Goal: Check status: Check status

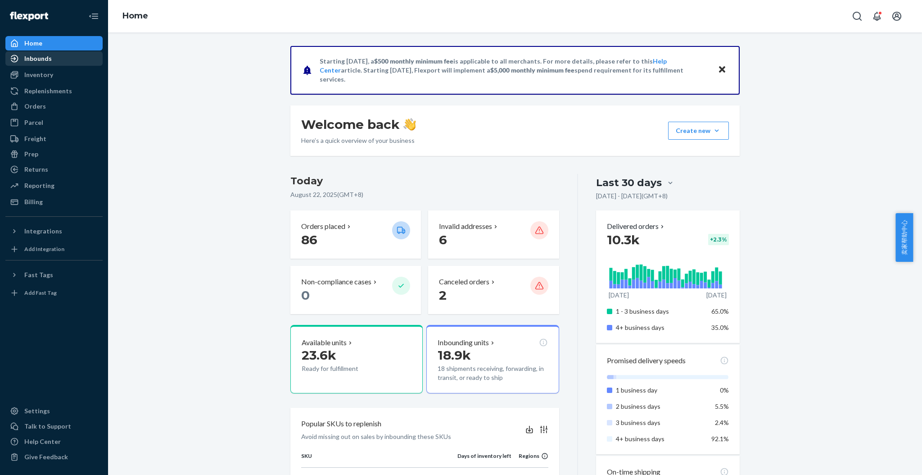
scroll to position [495, 0]
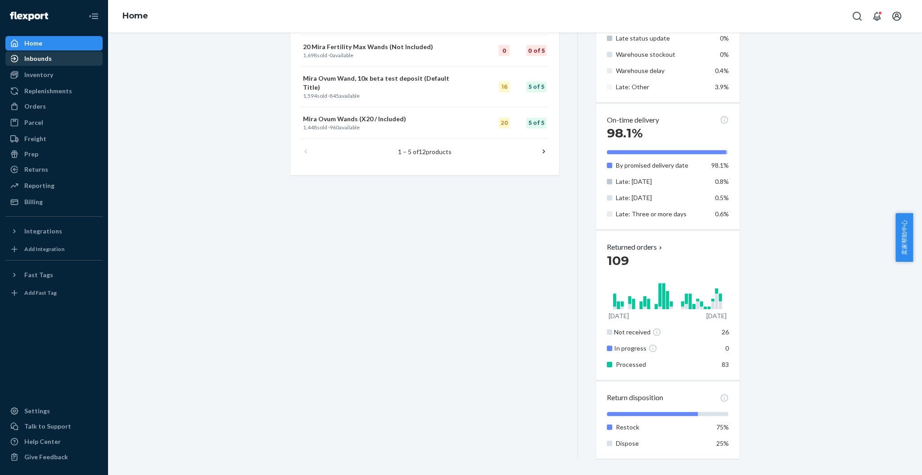
click at [52, 60] on div "Inbounds" at bounding box center [53, 58] width 95 height 13
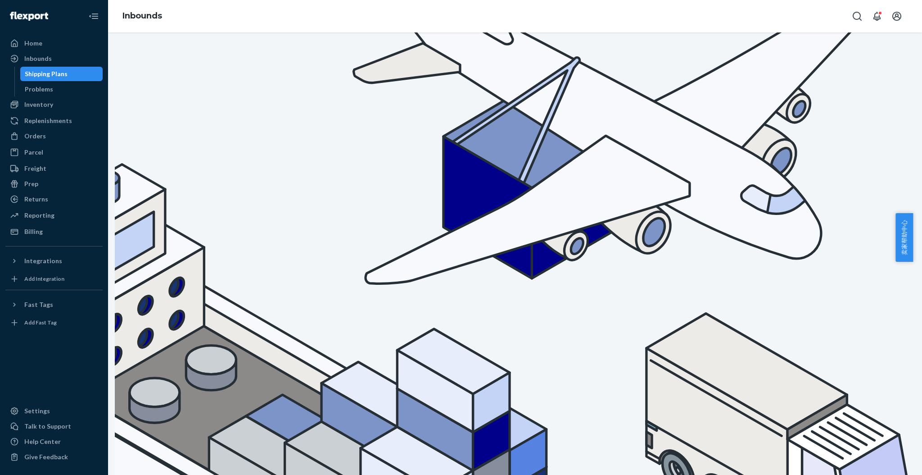
type input "9842"
type input "8"
drag, startPoint x: 176, startPoint y: 122, endPoint x: 135, endPoint y: 128, distance: 41.4
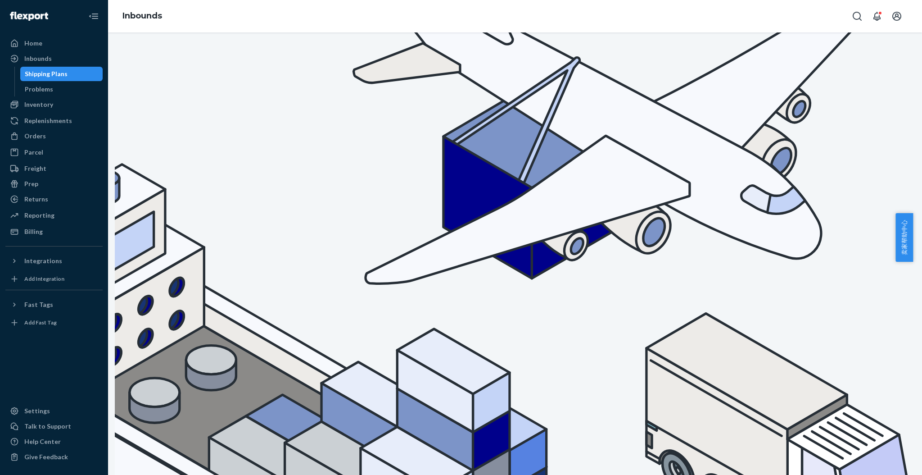
type input "9850343"
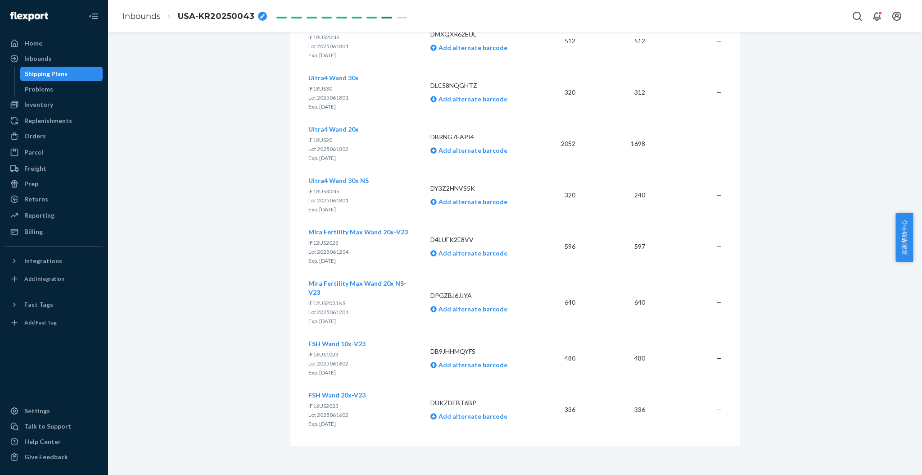
scroll to position [1620, 0]
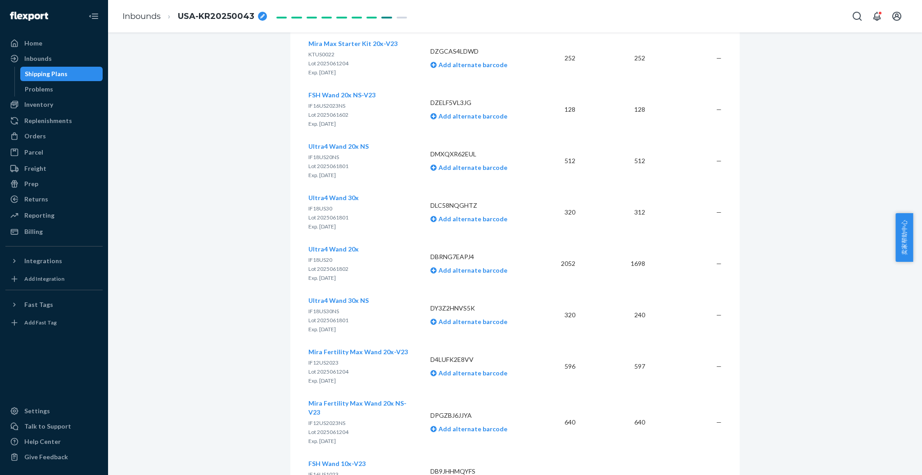
click at [236, 18] on span "USA-KR20250043" at bounding box center [216, 17] width 77 height 12
drag, startPoint x: 239, startPoint y: 18, endPoint x: 173, endPoint y: 21, distance: 65.8
click at [173, 21] on li "USA-KR20250043" at bounding box center [221, 16] width 120 height 14
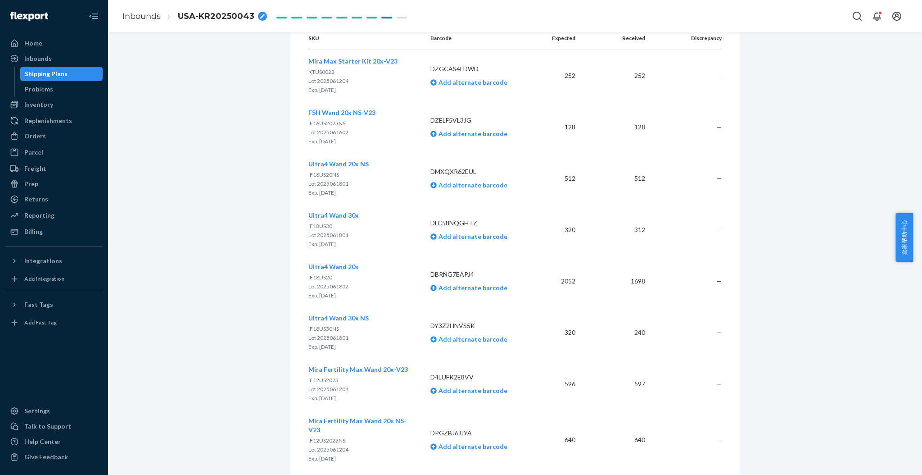
scroll to position [1741, 0]
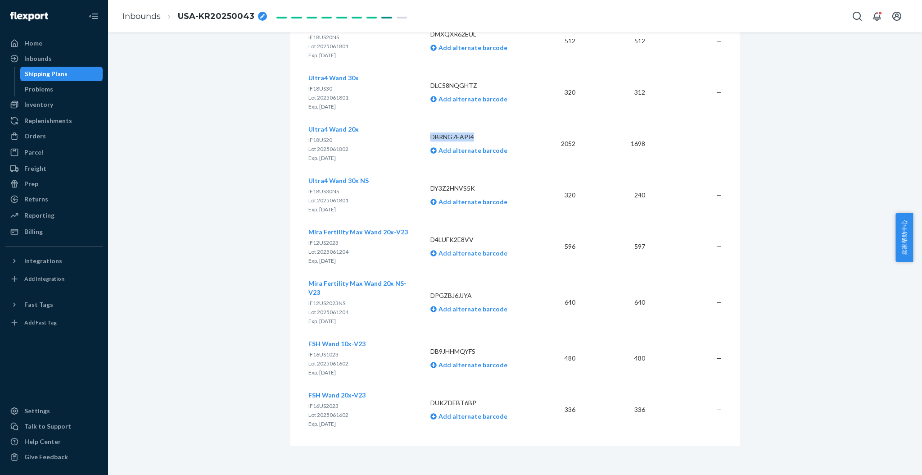
drag, startPoint x: 474, startPoint y: 144, endPoint x: 428, endPoint y: 143, distance: 46.4
click at [431, 141] on p "DBRNG7EAPJ4" at bounding box center [481, 136] width 100 height 9
copy p "DBRNG7EAPJ4"
click at [476, 141] on p "DBRNG7EAPJ4" at bounding box center [481, 136] width 100 height 9
drag, startPoint x: 476, startPoint y: 146, endPoint x: 427, endPoint y: 137, distance: 49.4
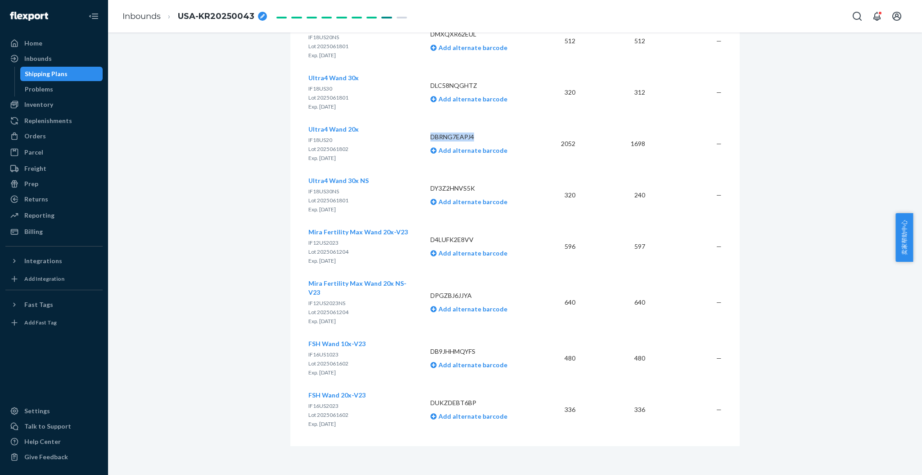
click at [427, 137] on td "DBRNG7EAPJ4 Add alternate barcode" at bounding box center [480, 143] width 115 height 51
copy p "DBRNG7EAPJ4"
click at [469, 141] on p "DBRNG7EAPJ4" at bounding box center [481, 136] width 100 height 9
drag, startPoint x: 474, startPoint y: 149, endPoint x: 424, endPoint y: 145, distance: 50.6
click at [424, 145] on td "DBRNG7EAPJ4 Add alternate barcode" at bounding box center [480, 143] width 115 height 51
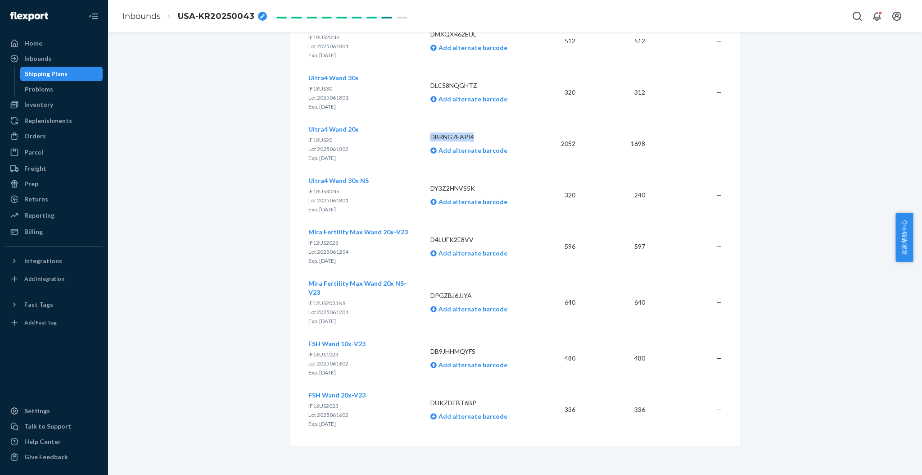
copy p "DBRNG7EAPJ4"
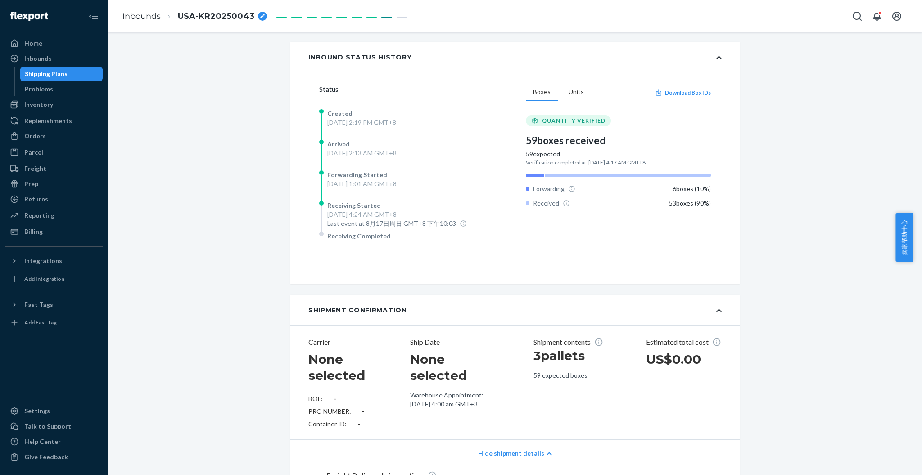
scroll to position [119, 0]
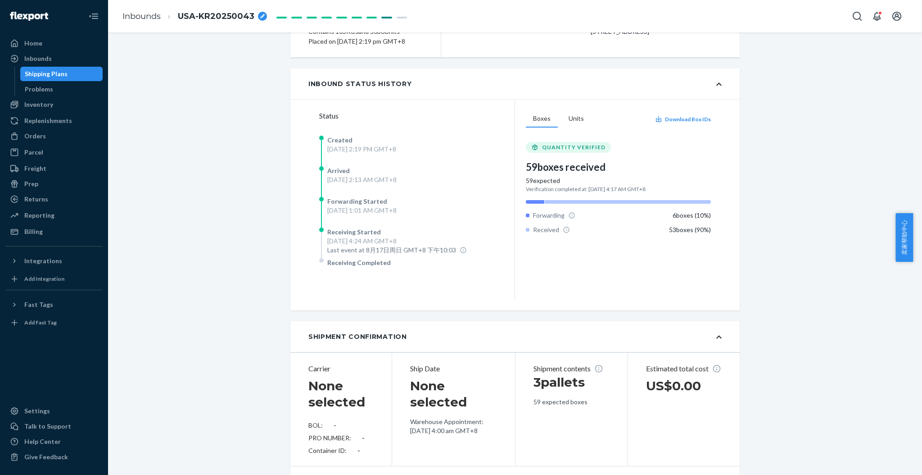
drag, startPoint x: 597, startPoint y: 177, endPoint x: 518, endPoint y: 180, distance: 78.9
click at [518, 180] on div "Boxes Units Download Box IDs QUANTITY VERIFIED 59 boxes received 59 expected Ve…" at bounding box center [618, 200] width 207 height 200
copy div "59 boxes received"
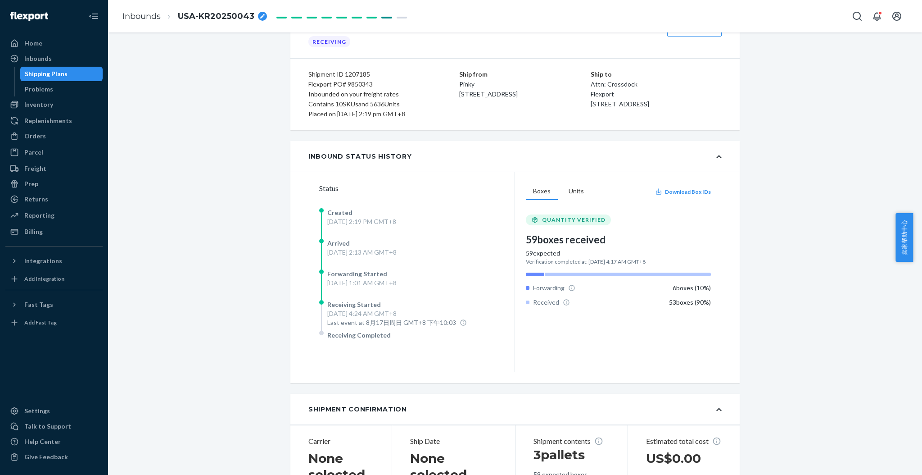
scroll to position [0, 0]
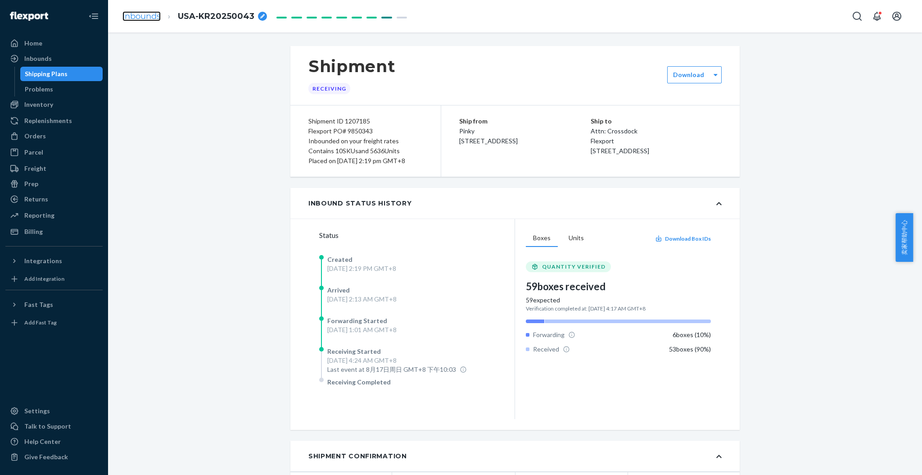
click at [131, 16] on link "Inbounds" at bounding box center [142, 16] width 38 height 10
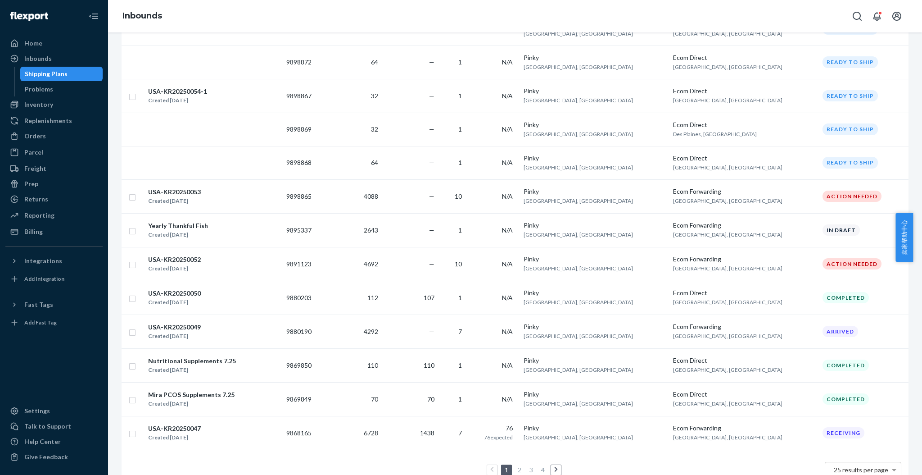
scroll to position [618, 0]
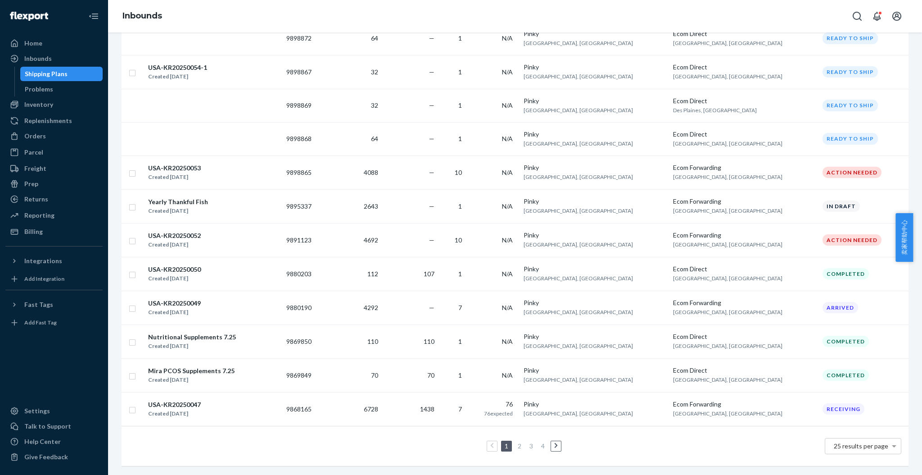
click at [516, 442] on link "2" at bounding box center [519, 446] width 7 height 8
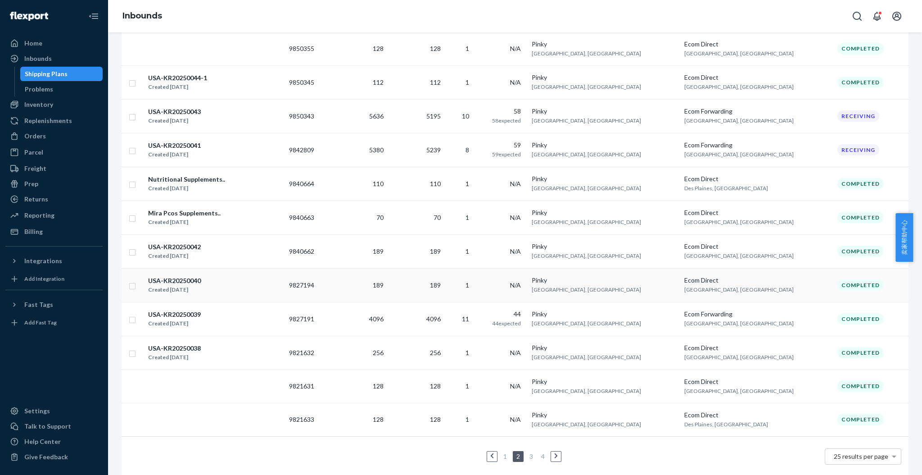
scroll to position [622, 0]
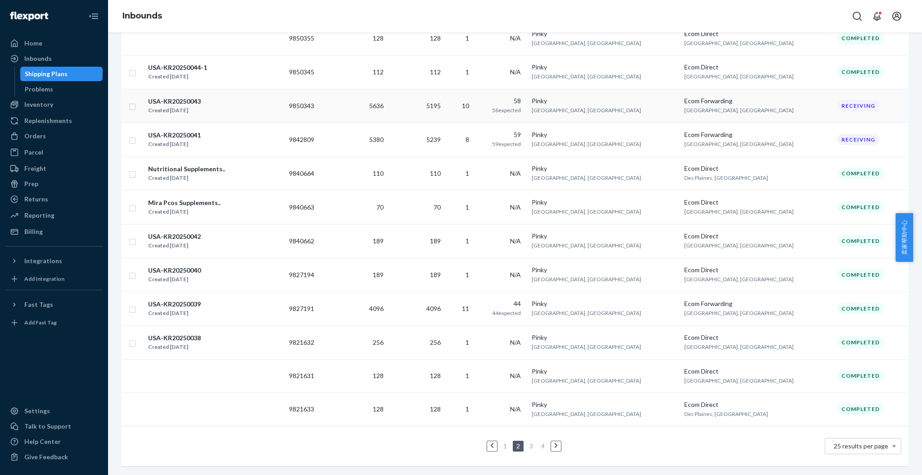
click at [181, 97] on div "USA-KR20250043" at bounding box center [174, 101] width 53 height 9
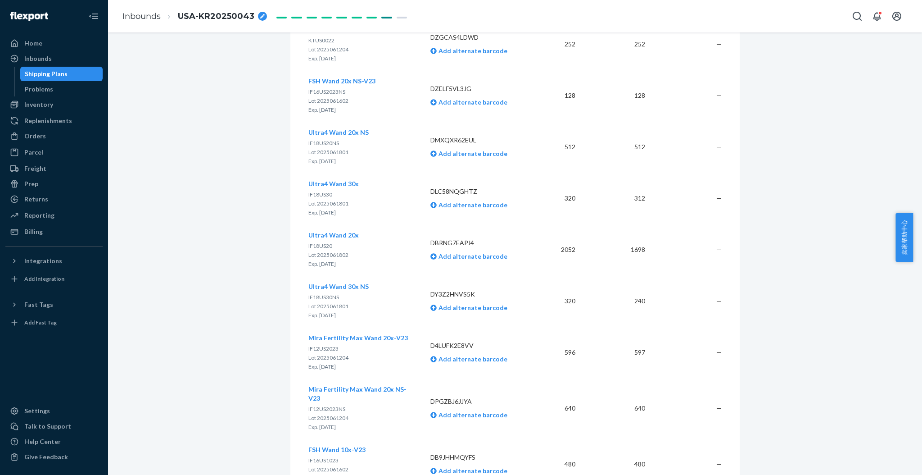
scroll to position [1561, 0]
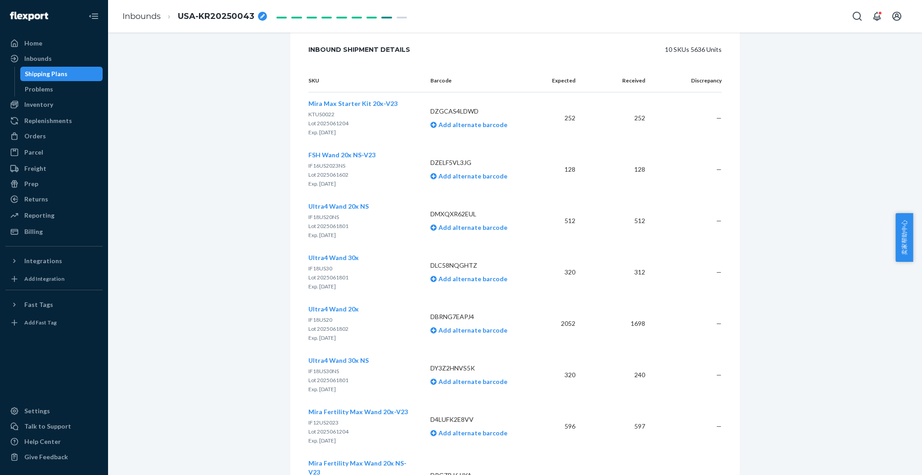
click at [349, 445] on p "Exp. [DATE]" at bounding box center [359, 440] width 100 height 9
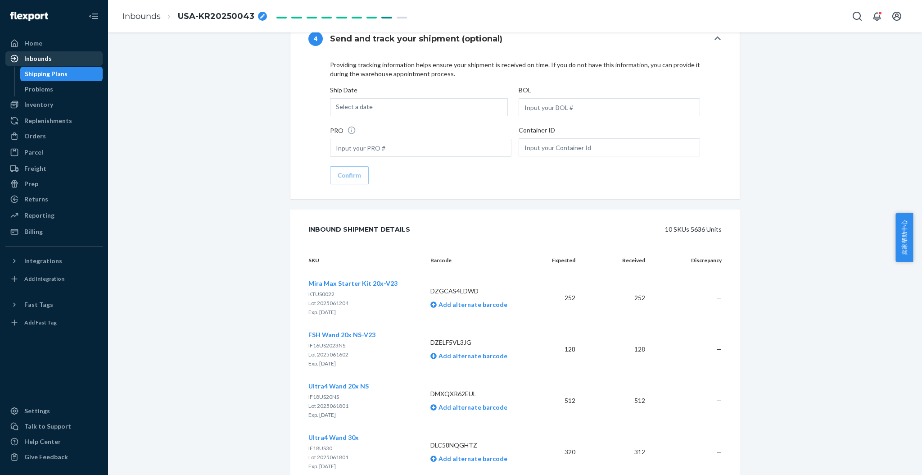
scroll to position [1380, 0]
click at [58, 46] on div "Home" at bounding box center [53, 43] width 95 height 13
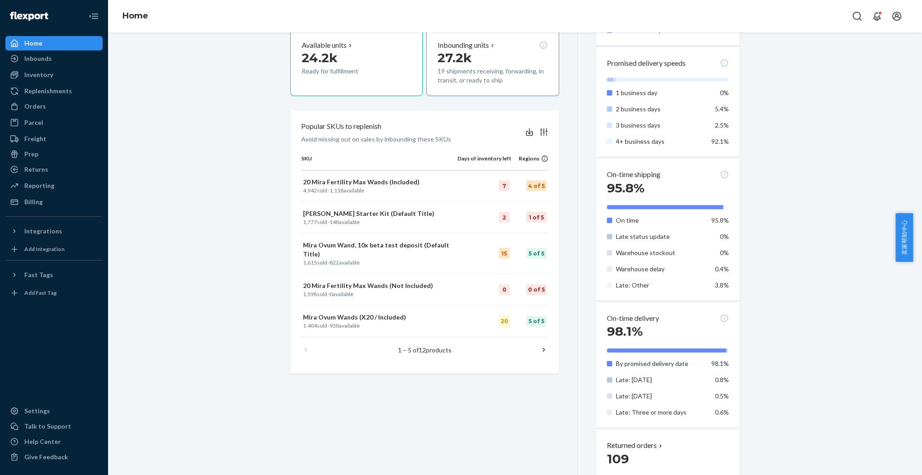
scroll to position [300, 0]
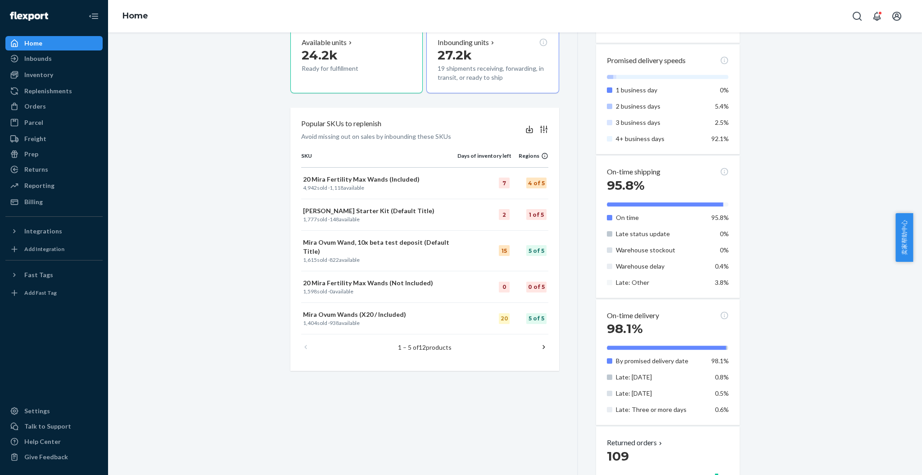
click at [540, 342] on icon at bounding box center [544, 346] width 9 height 9
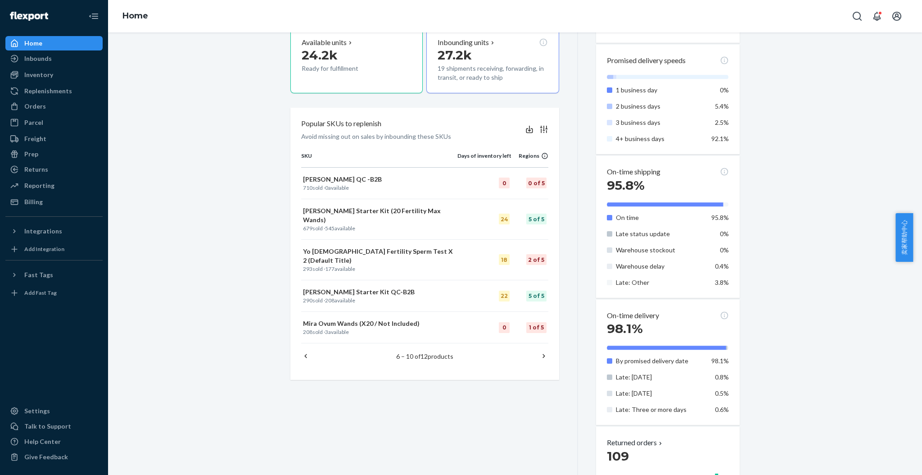
click at [540, 351] on icon at bounding box center [544, 355] width 9 height 9
click at [303, 351] on icon at bounding box center [305, 355] width 9 height 9
click at [301, 351] on icon at bounding box center [305, 355] width 9 height 9
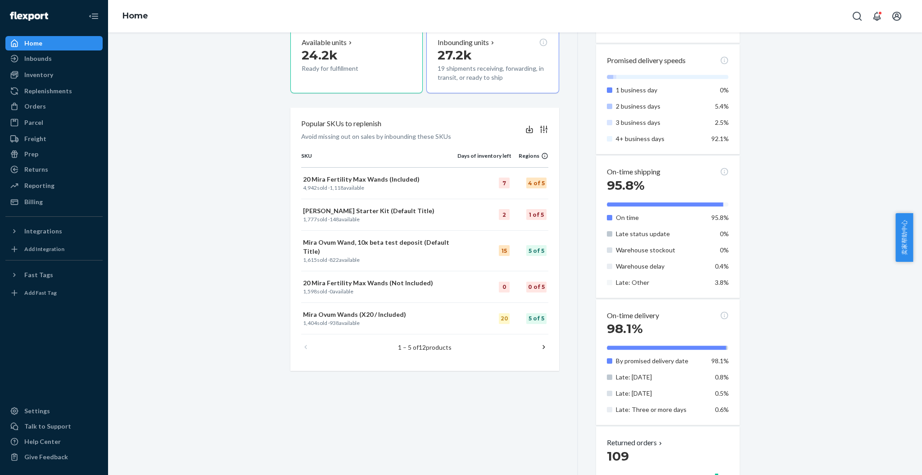
click at [540, 342] on icon at bounding box center [544, 346] width 9 height 9
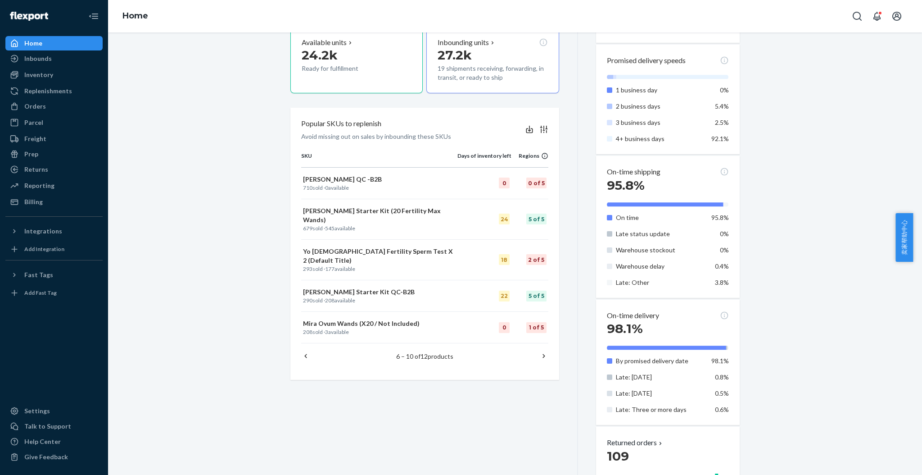
click at [540, 351] on icon at bounding box center [544, 355] width 9 height 9
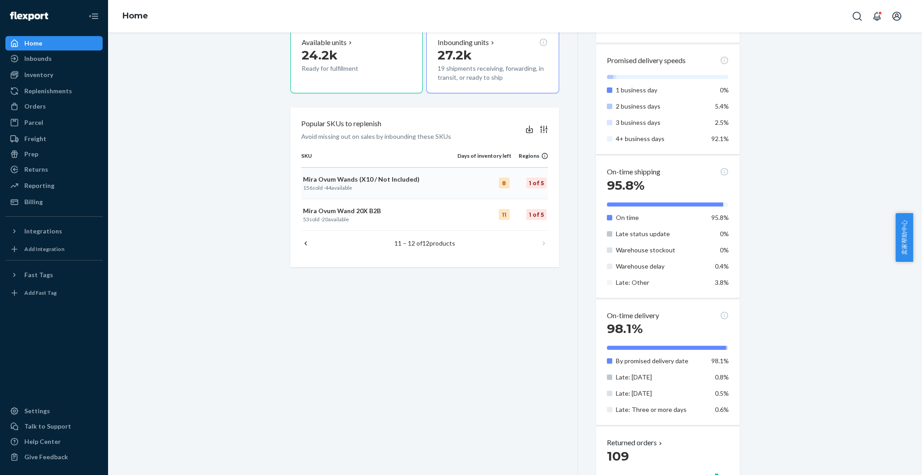
click at [371, 178] on p "Mira Ovum Wands (X10 / Not Included)" at bounding box center [379, 179] width 153 height 9
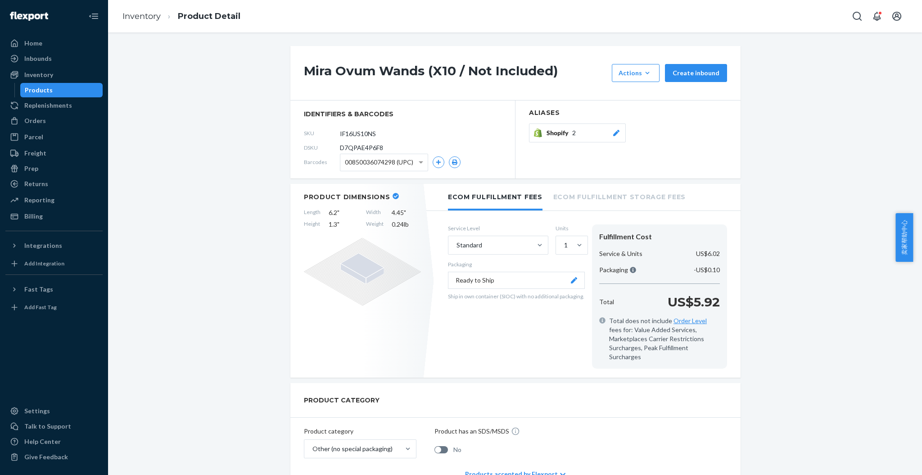
scroll to position [60, 0]
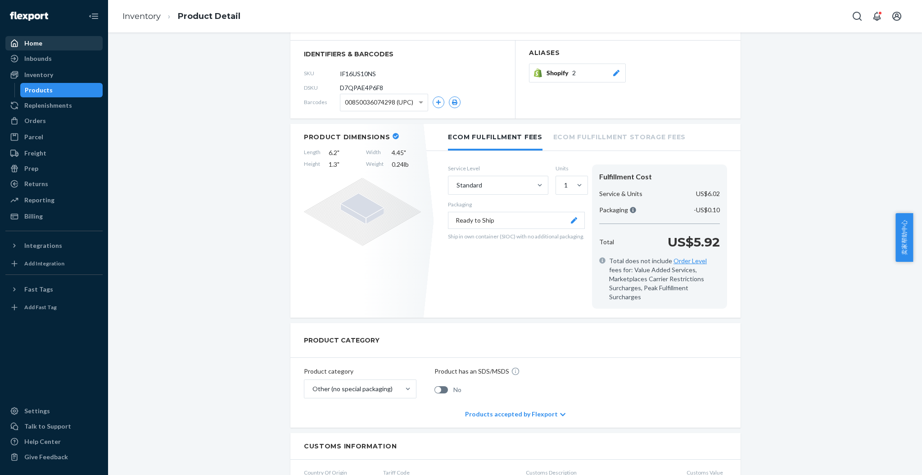
click at [32, 41] on div "Home" at bounding box center [33, 43] width 18 height 9
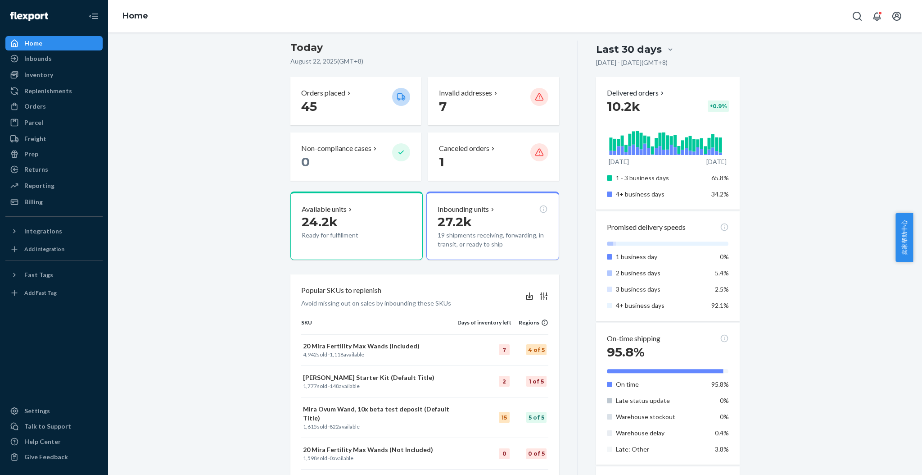
scroll to position [60, 0]
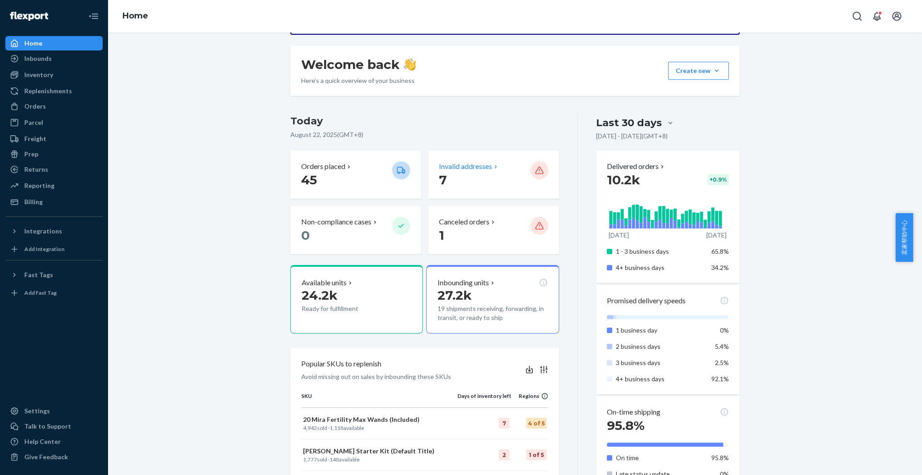
click at [453, 167] on p "Invalid addresses" at bounding box center [465, 166] width 53 height 10
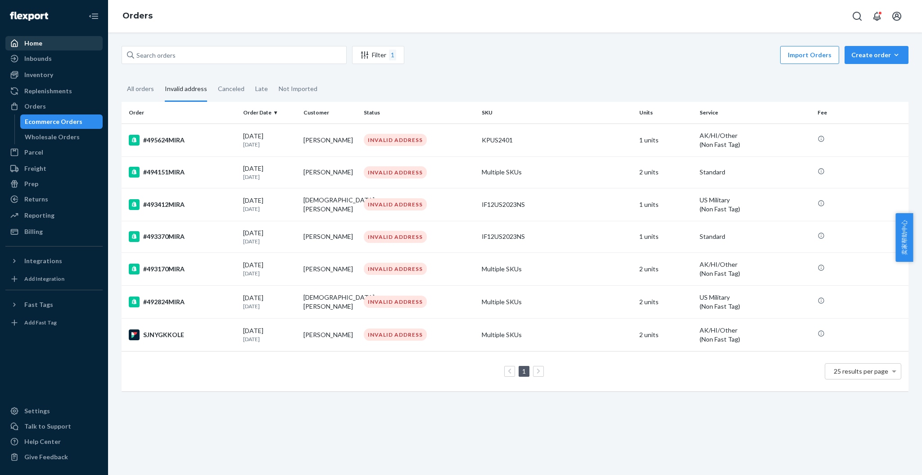
click at [41, 47] on div "Home" at bounding box center [33, 43] width 18 height 9
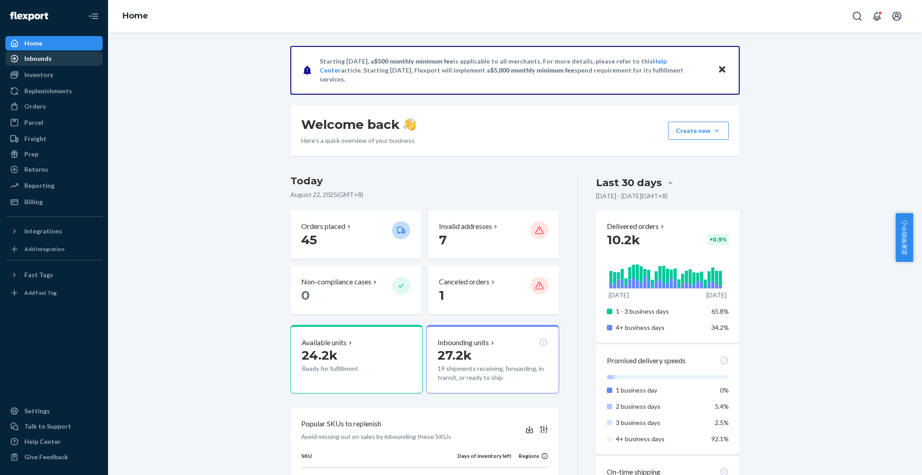
click at [31, 62] on div "Inbounds" at bounding box center [37, 58] width 27 height 9
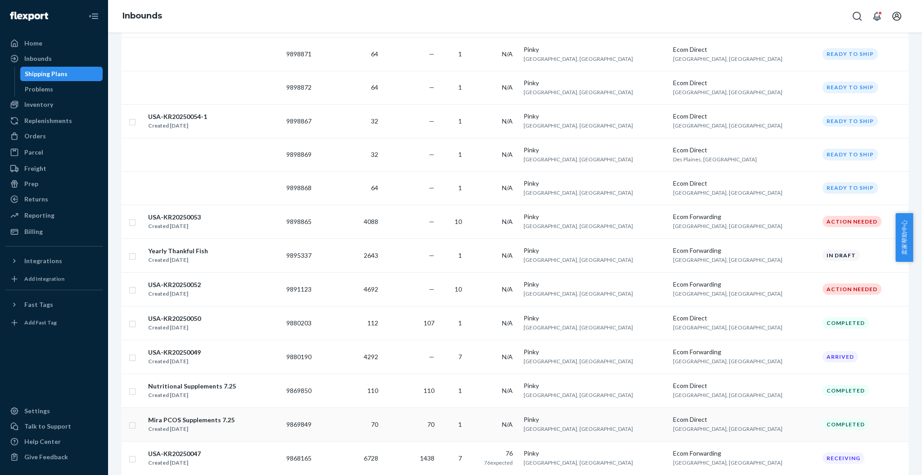
scroll to position [618, 0]
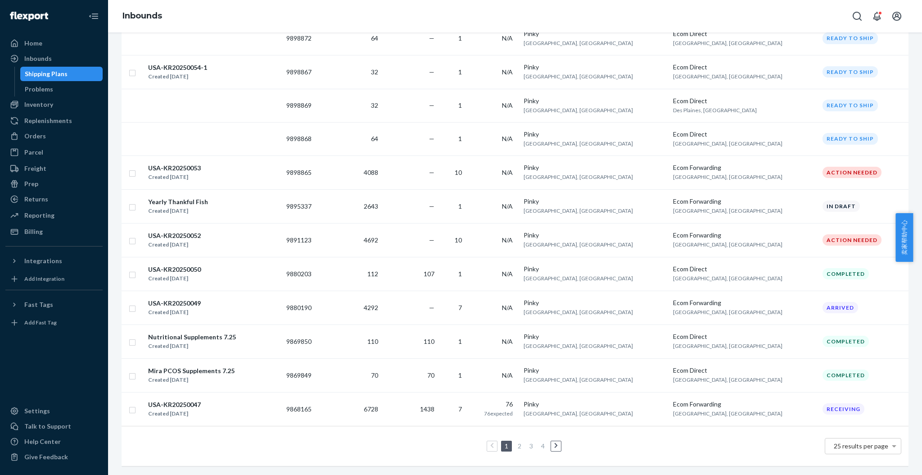
click at [516, 442] on link "2" at bounding box center [519, 446] width 7 height 8
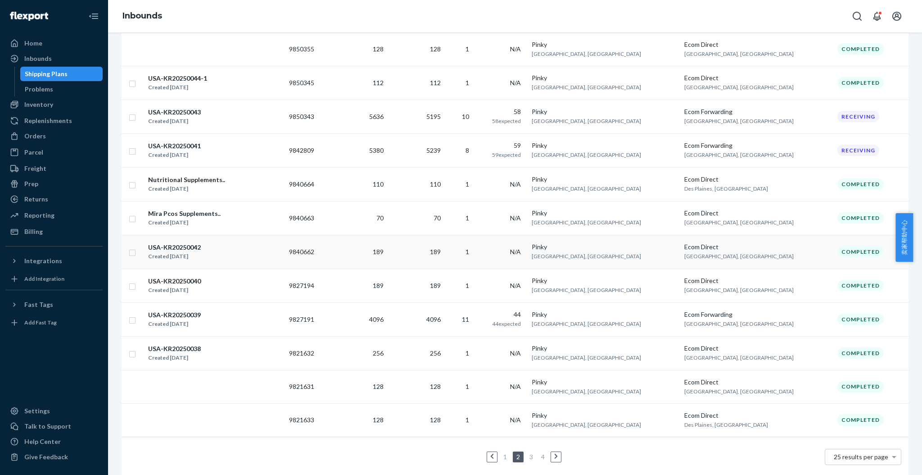
scroll to position [622, 0]
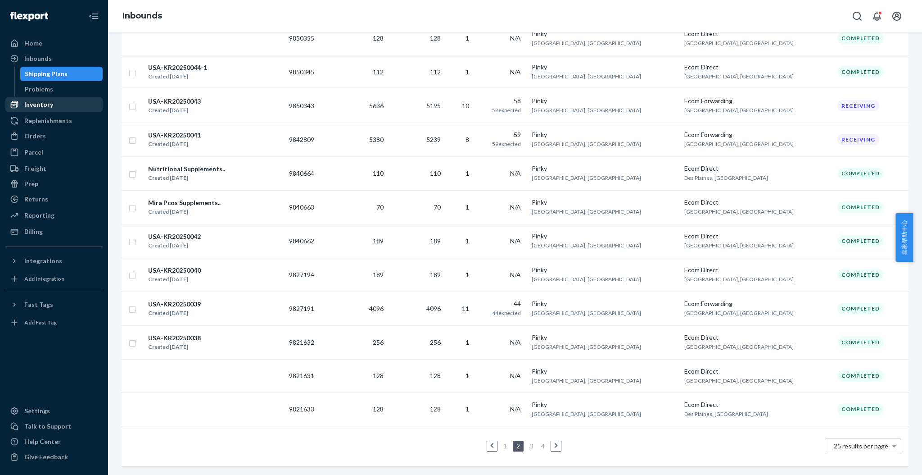
click at [29, 102] on div "Inventory" at bounding box center [38, 104] width 29 height 9
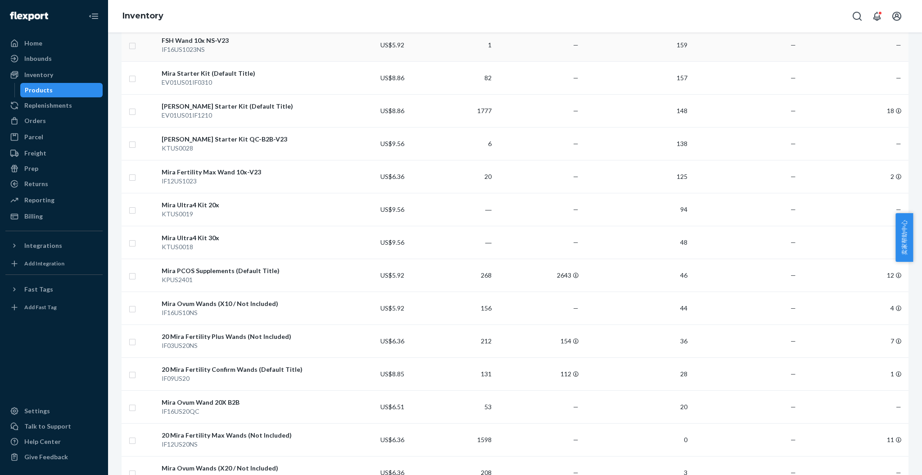
scroll to position [721, 0]
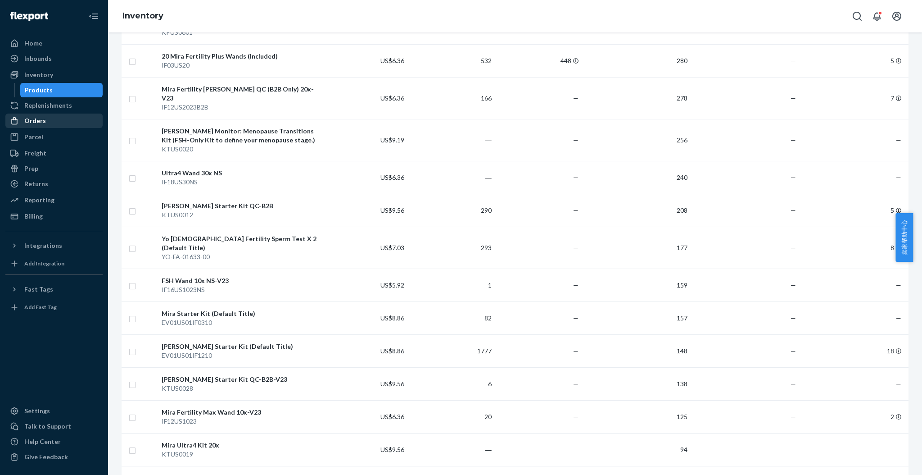
click at [49, 121] on div "Orders" at bounding box center [53, 120] width 95 height 13
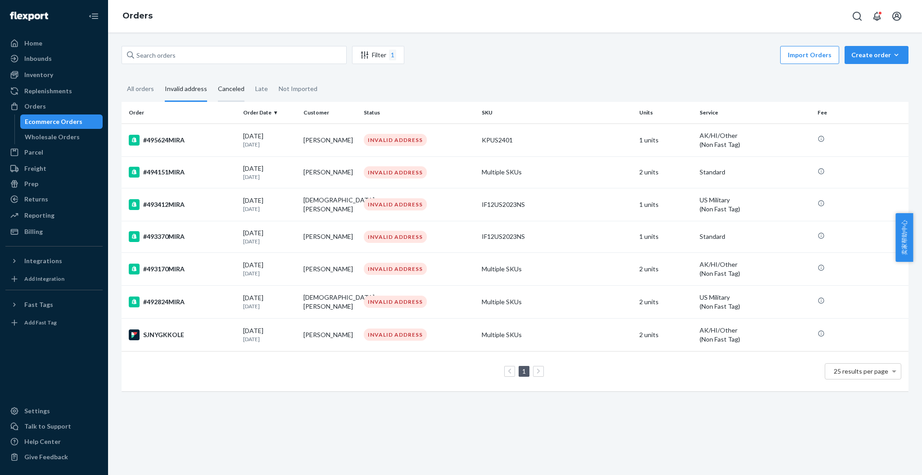
click at [226, 91] on div "Canceled" at bounding box center [231, 89] width 27 height 25
click at [213, 77] on input "Canceled" at bounding box center [213, 77] width 0 height 0
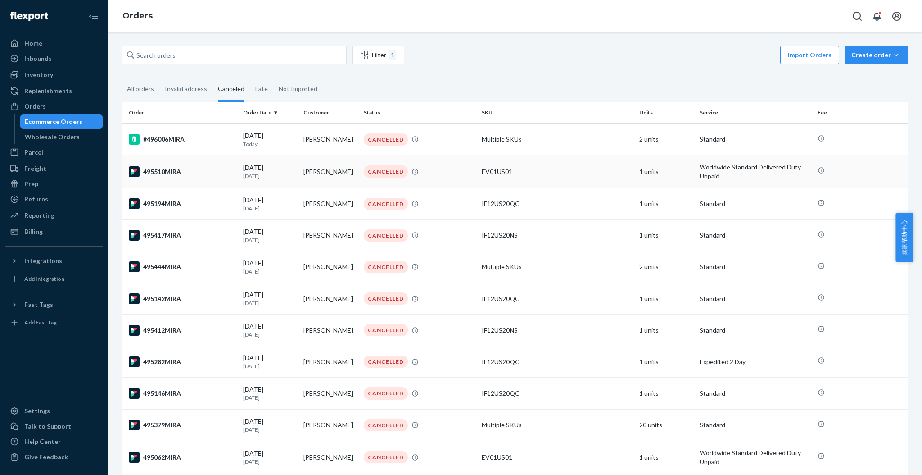
click at [194, 169] on div "495510MIRA" at bounding box center [182, 171] width 107 height 11
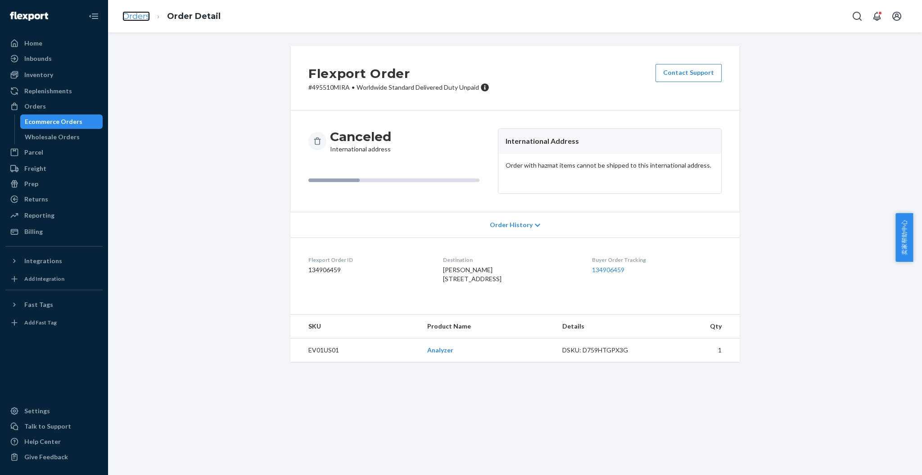
click at [142, 17] on link "Orders" at bounding box center [136, 16] width 27 height 10
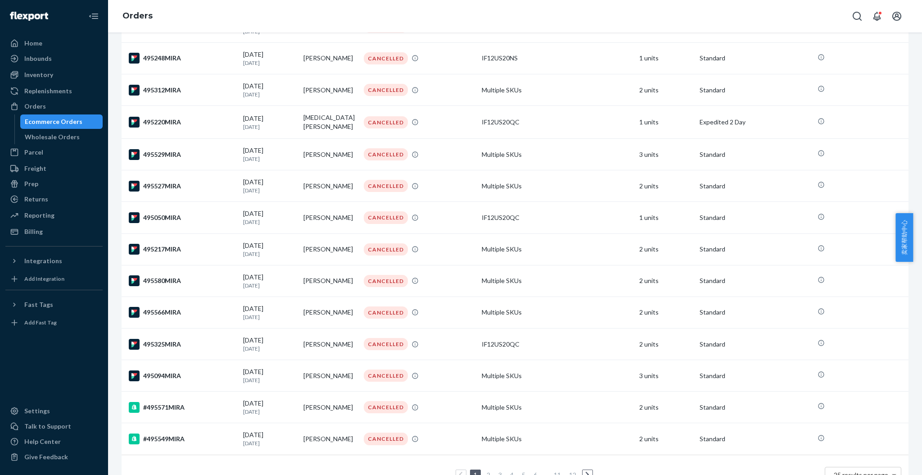
scroll to position [500, 0]
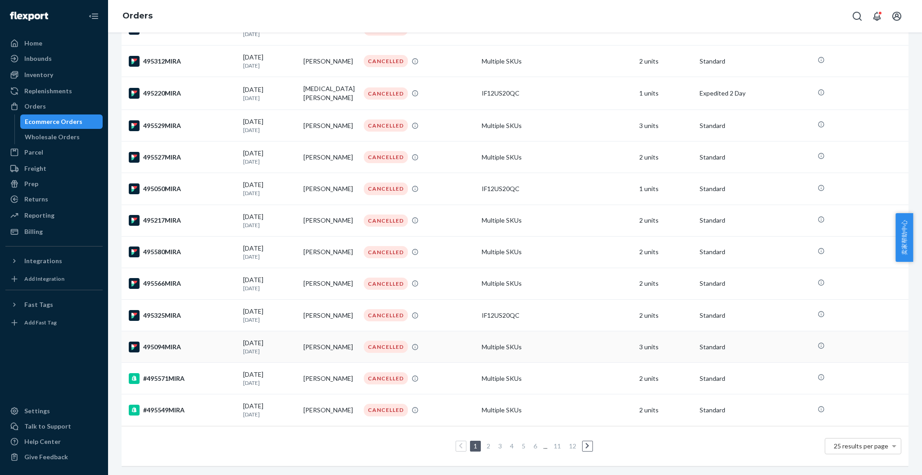
click at [202, 341] on div "495094MIRA" at bounding box center [182, 346] width 107 height 11
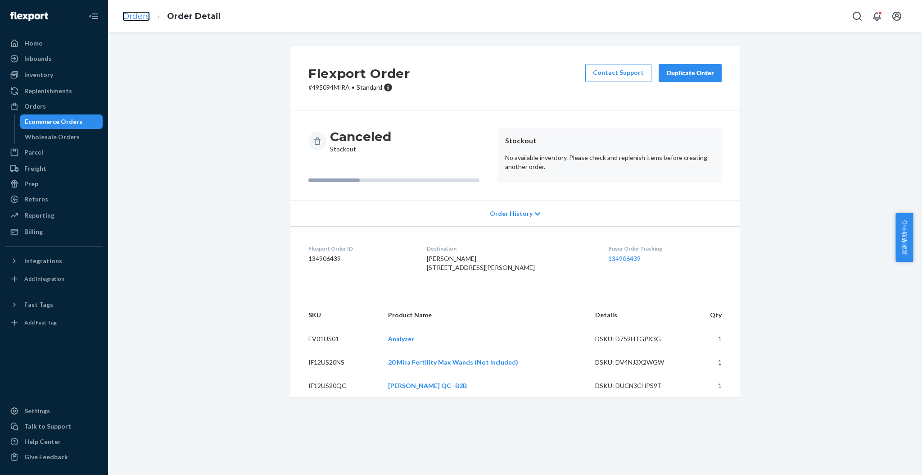
click at [143, 13] on link "Orders" at bounding box center [136, 16] width 27 height 10
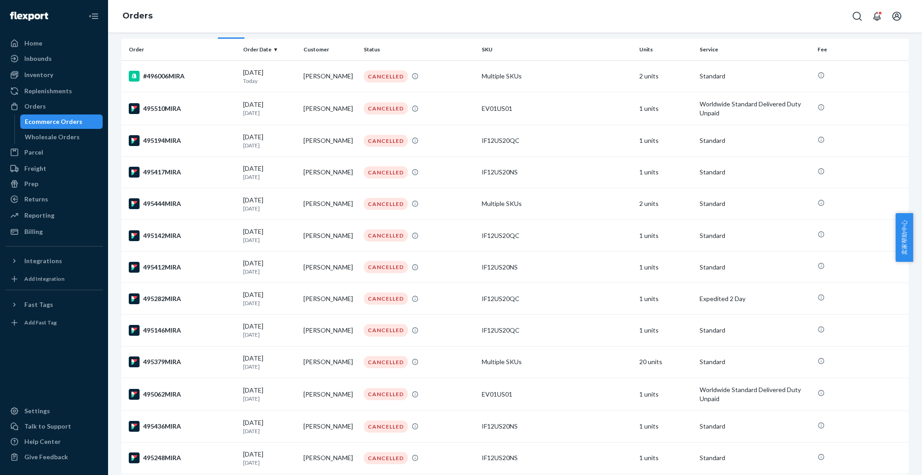
scroll to position [19, 0]
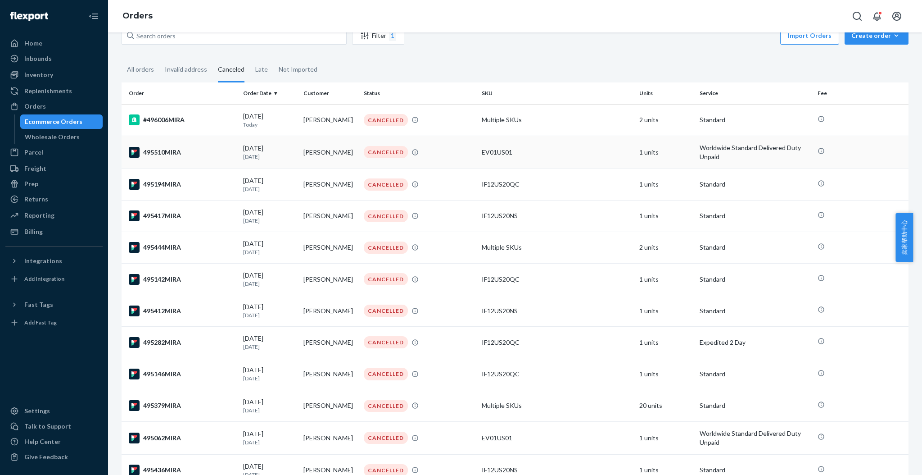
click at [169, 153] on div "495510MIRA" at bounding box center [182, 152] width 107 height 11
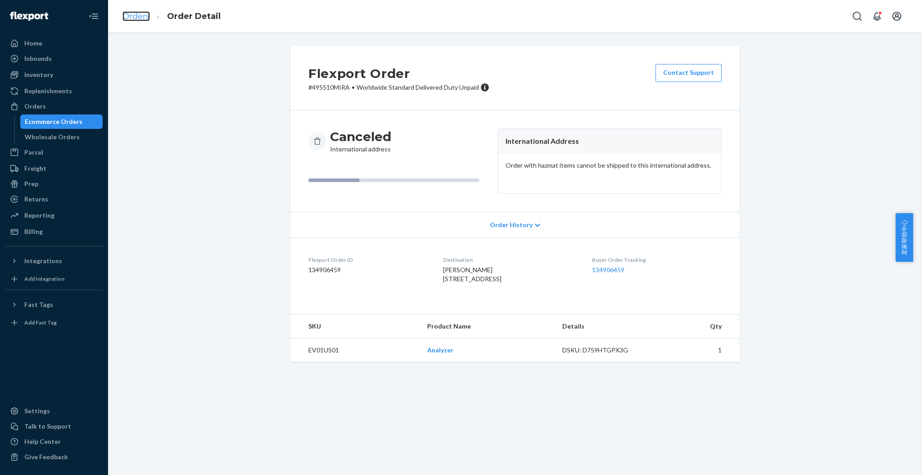
click at [132, 16] on link "Orders" at bounding box center [136, 16] width 27 height 10
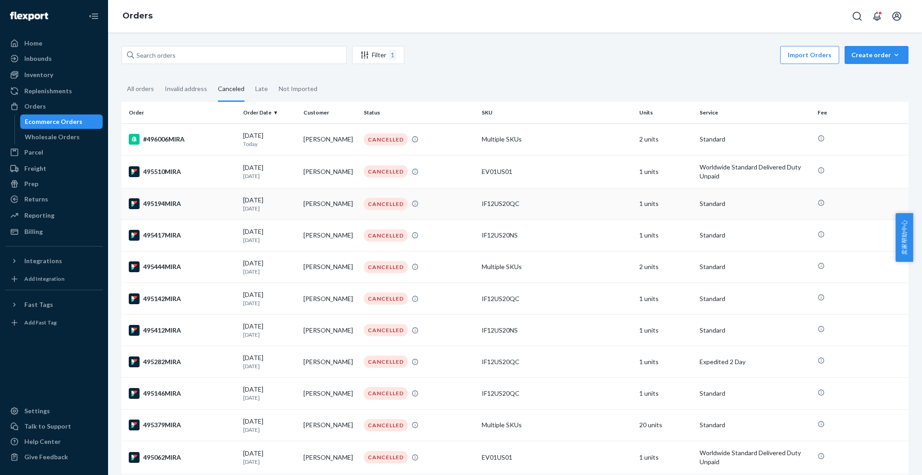
click at [170, 205] on div "495194MIRA" at bounding box center [182, 203] width 107 height 11
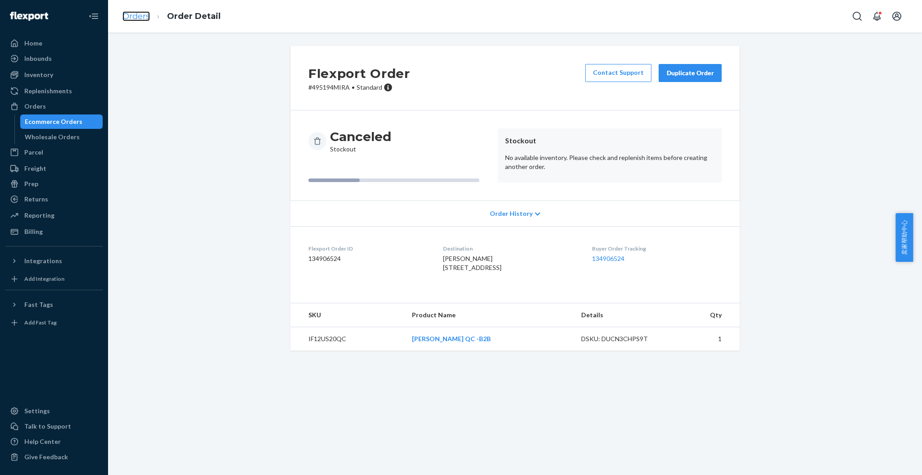
click at [135, 15] on link "Orders" at bounding box center [136, 16] width 27 height 10
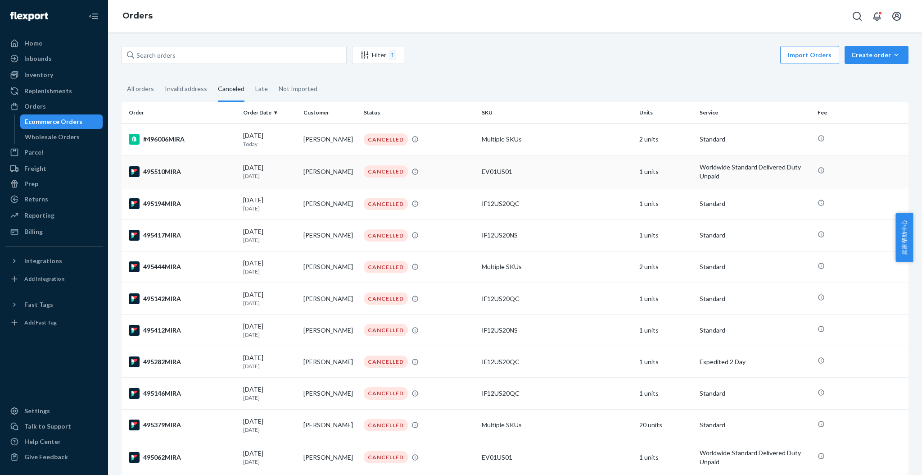
click at [166, 174] on div "495510MIRA" at bounding box center [182, 171] width 107 height 11
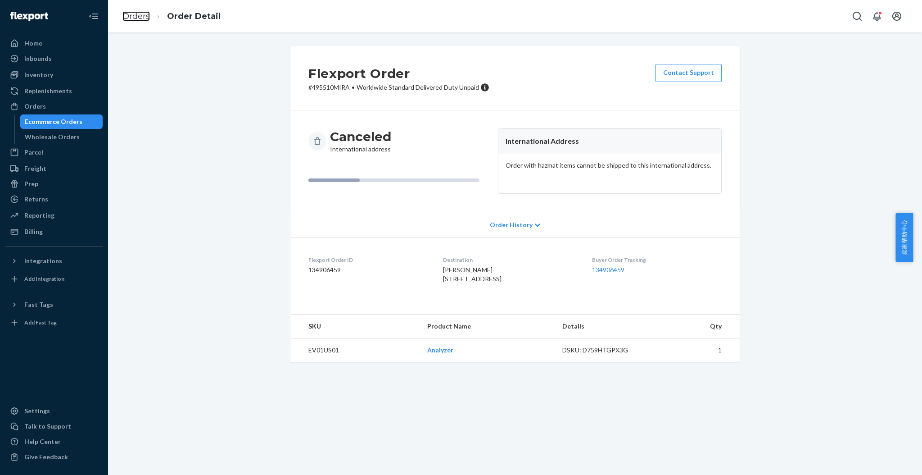
click at [144, 21] on link "Orders" at bounding box center [136, 16] width 27 height 10
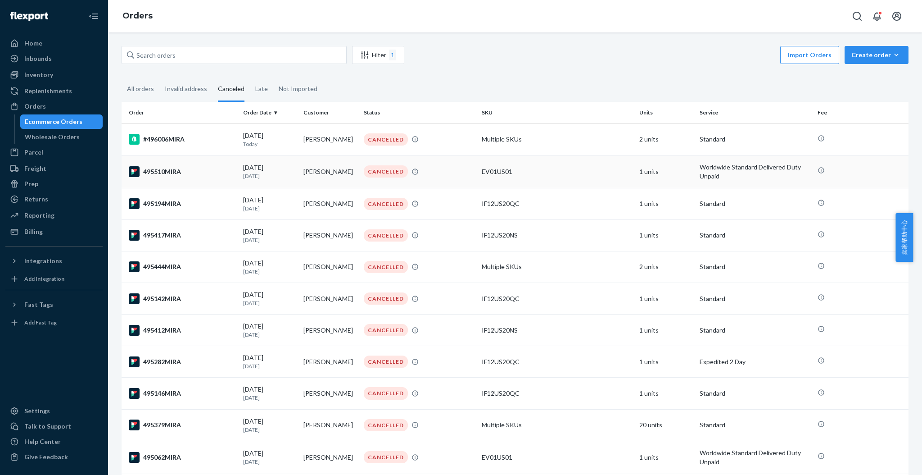
click at [178, 172] on div "495510MIRA" at bounding box center [182, 171] width 107 height 11
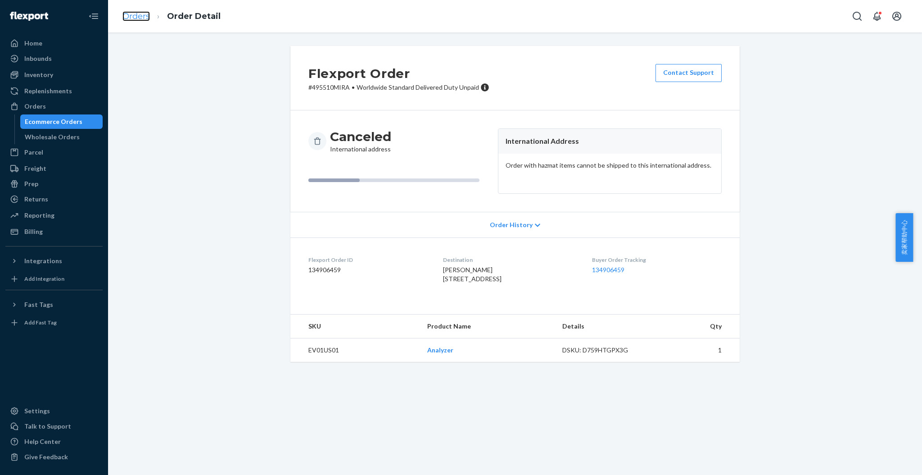
click at [127, 14] on link "Orders" at bounding box center [136, 16] width 27 height 10
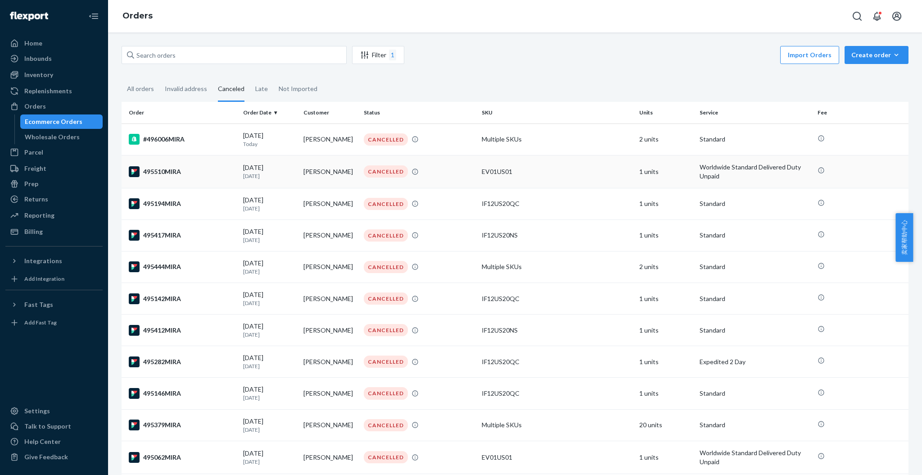
click at [166, 173] on div "495510MIRA" at bounding box center [182, 171] width 107 height 11
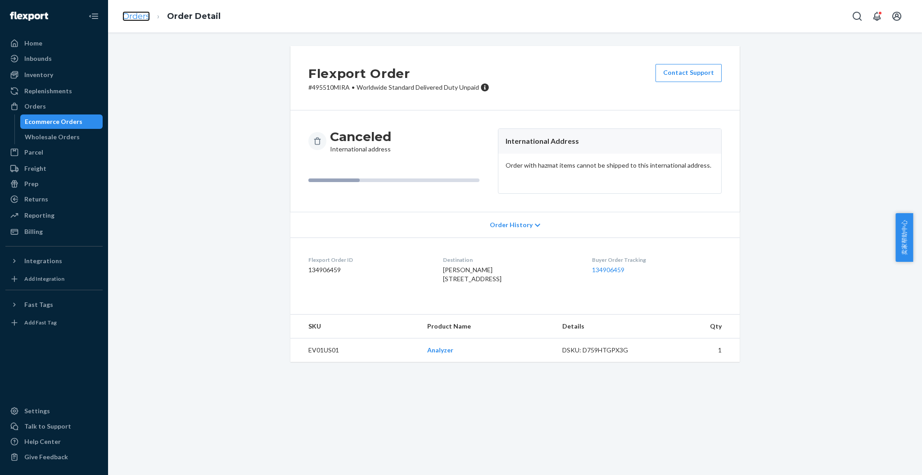
click at [132, 15] on link "Orders" at bounding box center [136, 16] width 27 height 10
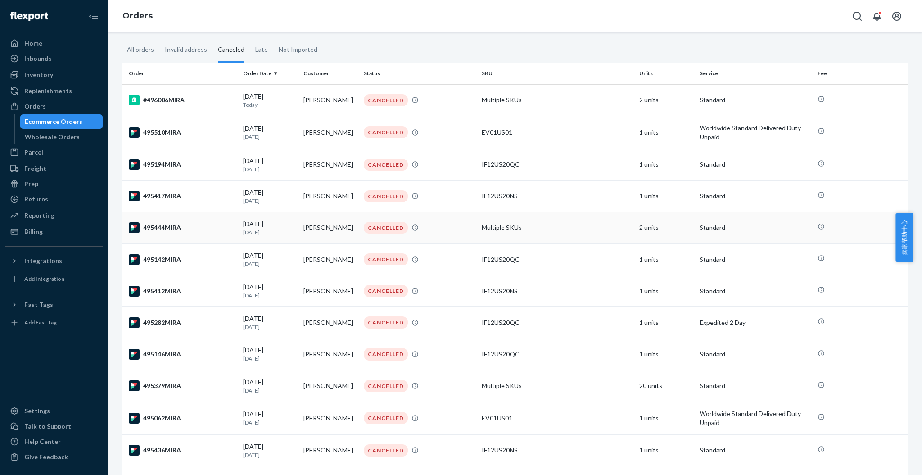
scroll to position [60, 0]
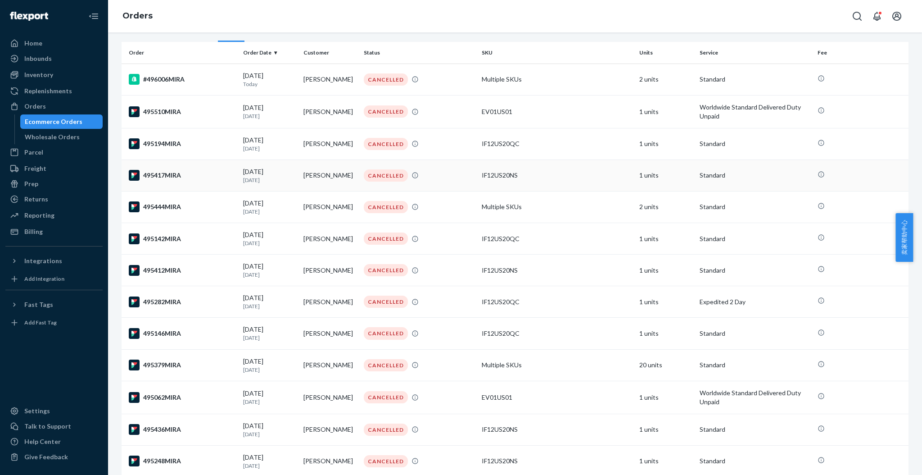
click at [168, 172] on div "495417MIRA" at bounding box center [182, 175] width 107 height 11
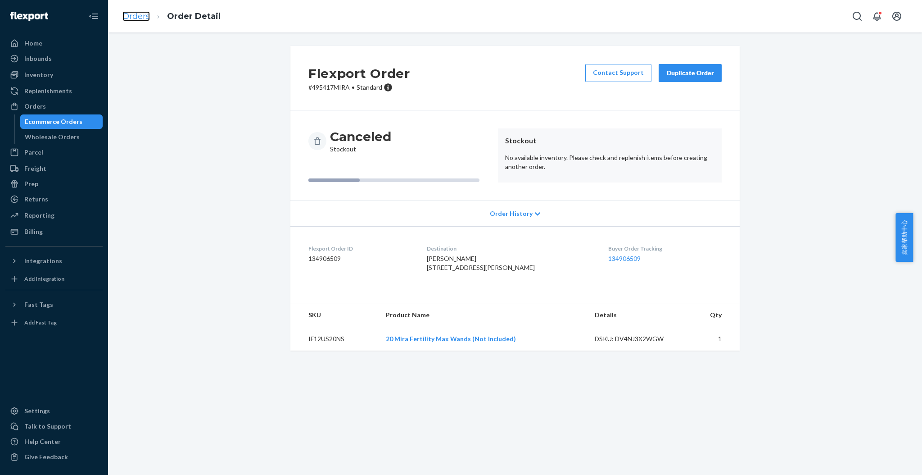
click at [139, 13] on link "Orders" at bounding box center [136, 16] width 27 height 10
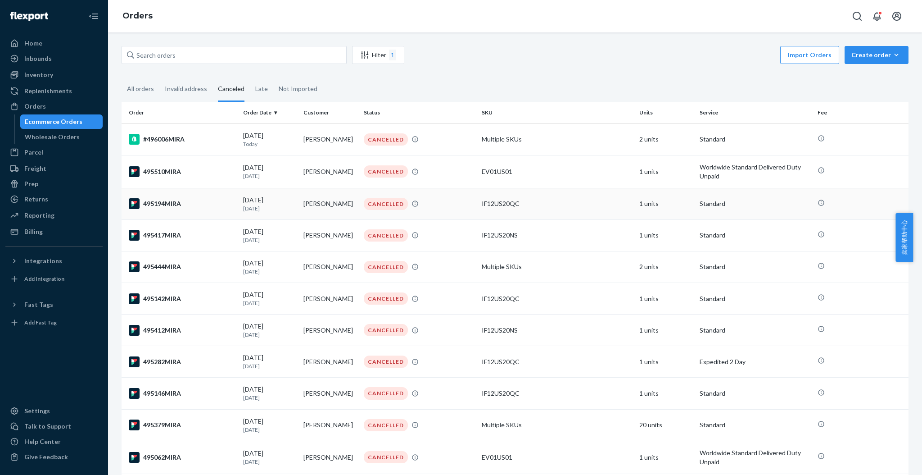
click at [182, 204] on div "495194MIRA" at bounding box center [182, 203] width 107 height 11
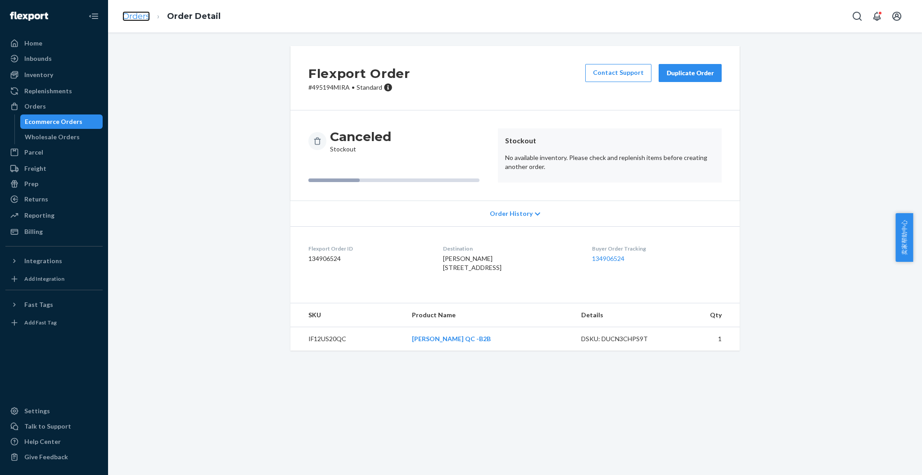
click at [127, 18] on link "Orders" at bounding box center [136, 16] width 27 height 10
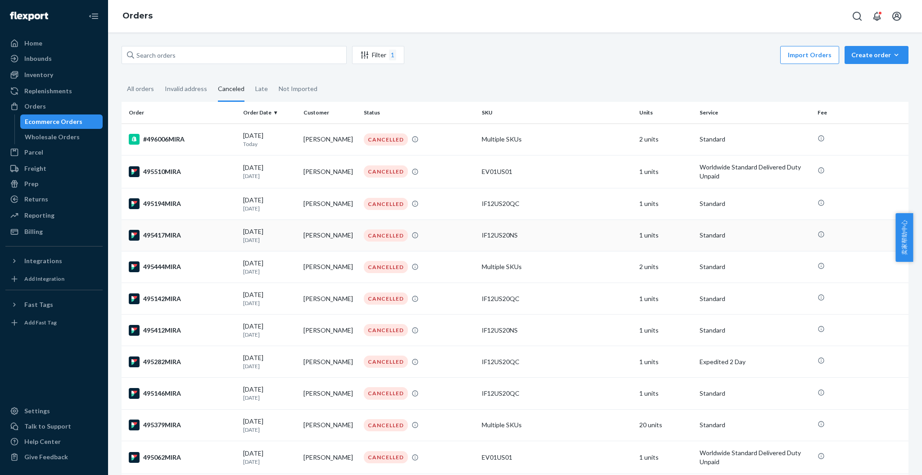
click at [166, 240] on div "495417MIRA" at bounding box center [182, 235] width 107 height 11
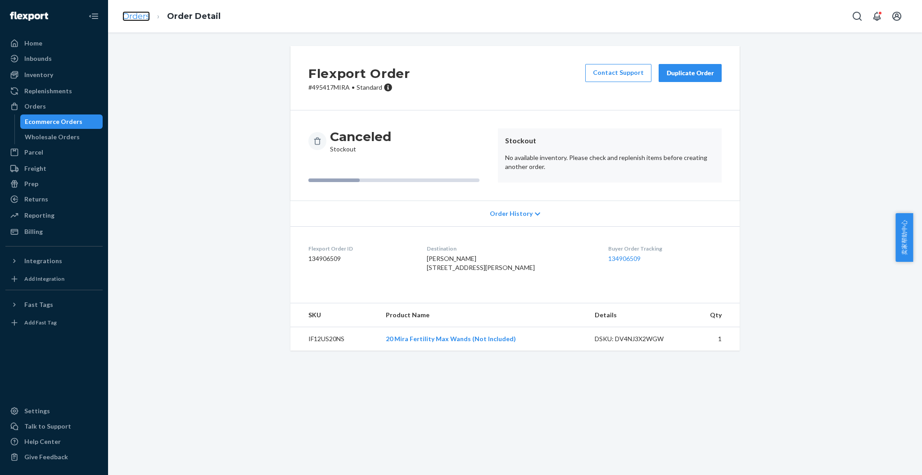
click at [139, 17] on link "Orders" at bounding box center [136, 16] width 27 height 10
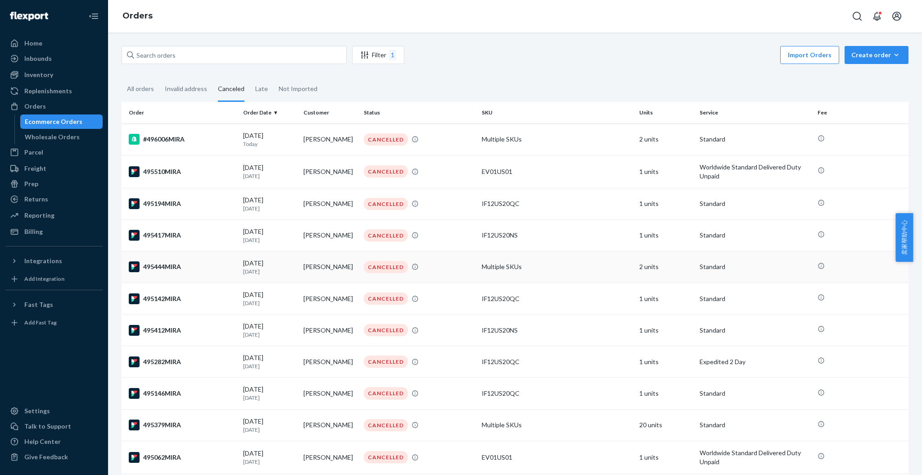
click at [175, 265] on div "495444MIRA" at bounding box center [182, 266] width 107 height 11
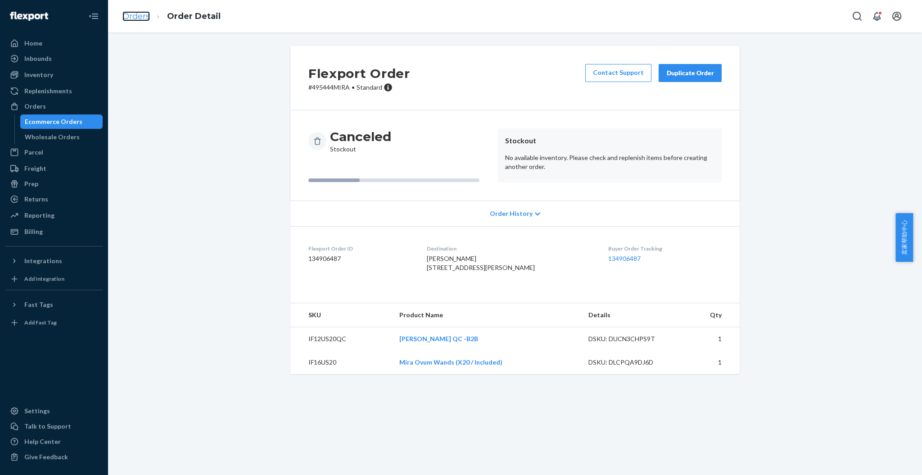
click at [127, 12] on link "Orders" at bounding box center [136, 16] width 27 height 10
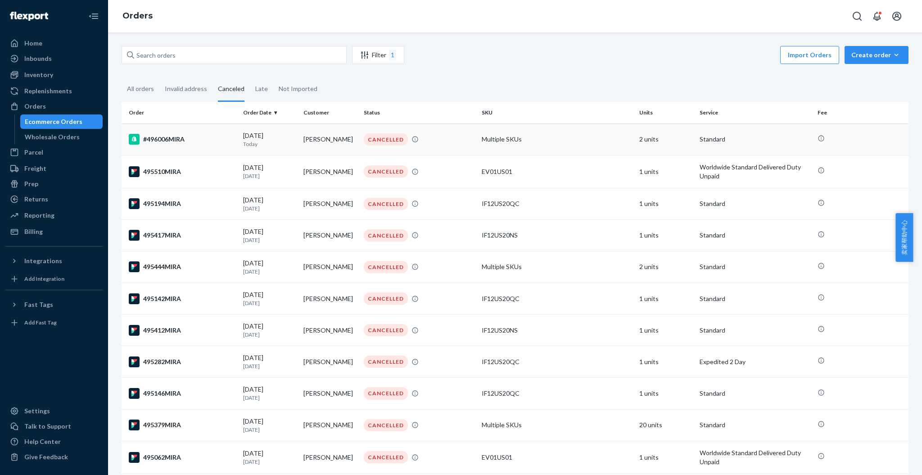
click at [175, 138] on div "#496006MIRA" at bounding box center [182, 139] width 107 height 11
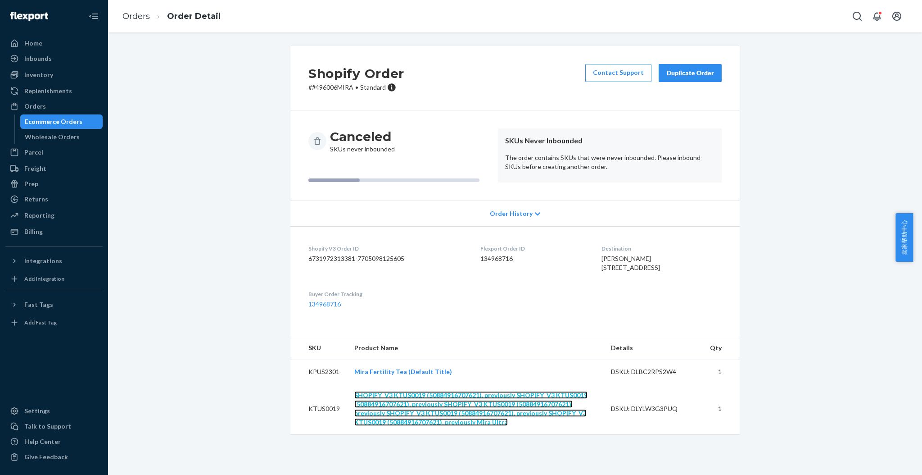
click at [379, 417] on link "SHOPIFY_V3 KTUS0019 (50884916707621), previously SHOPIFY_V3 KTUS0019 (508849167…" at bounding box center [470, 408] width 233 height 35
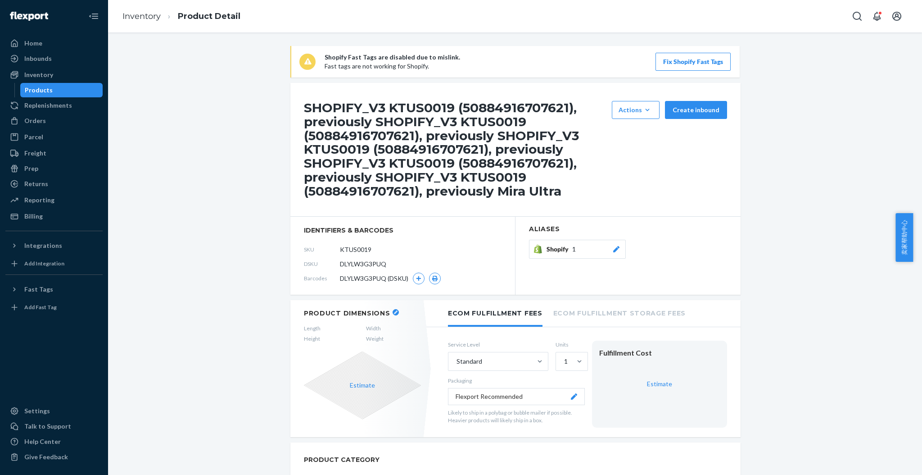
click at [583, 245] on div "Shopify 1" at bounding box center [584, 249] width 74 height 9
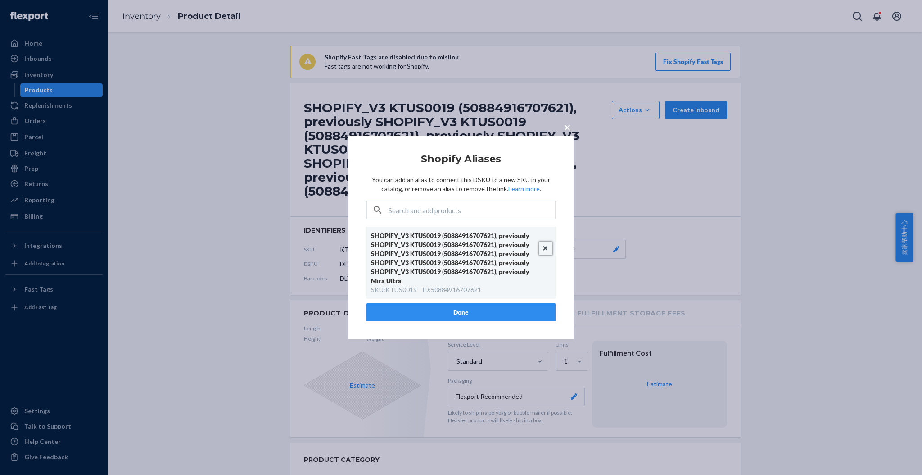
click at [545, 245] on button "Unlink" at bounding box center [546, 248] width 14 height 14
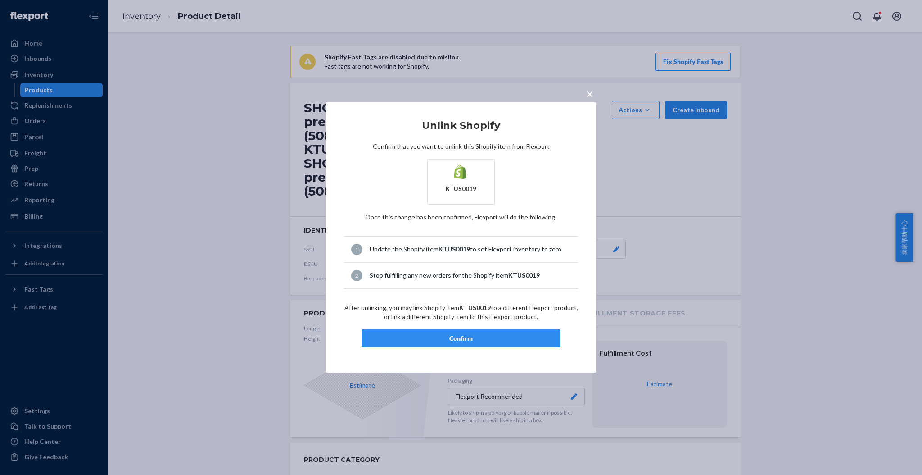
click at [508, 337] on div "Confirm" at bounding box center [461, 338] width 184 height 9
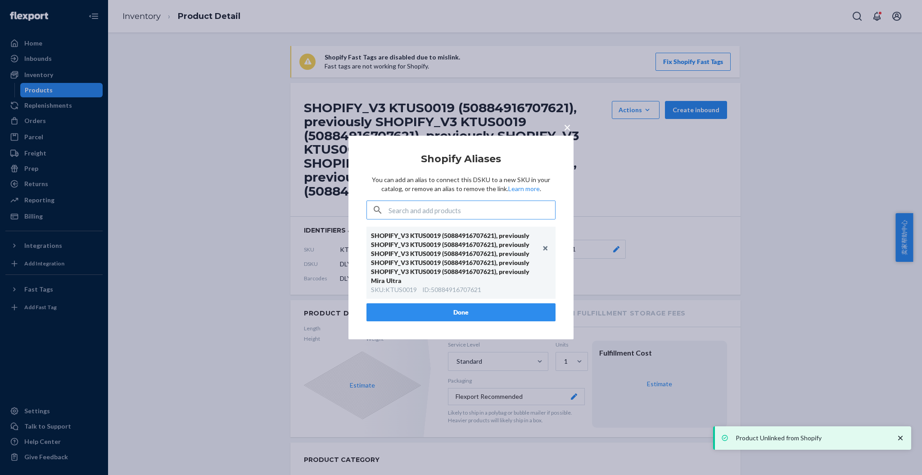
click at [567, 127] on span "×" at bounding box center [567, 126] width 7 height 15
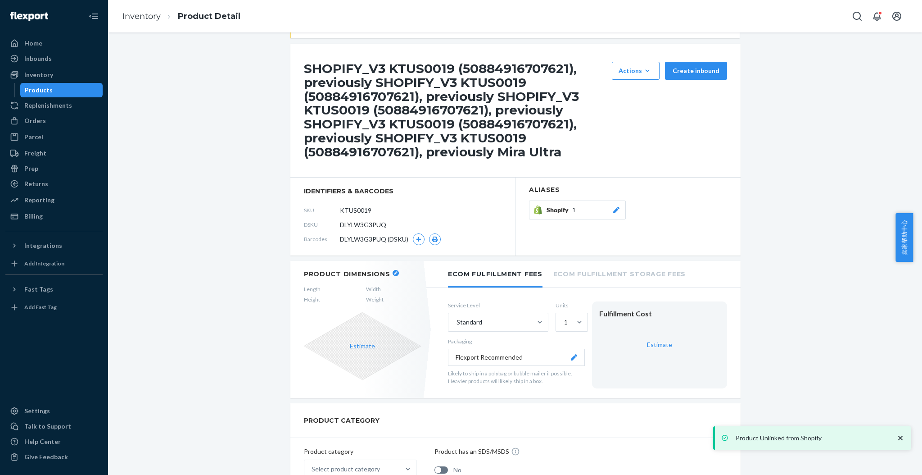
scroll to position [60, 0]
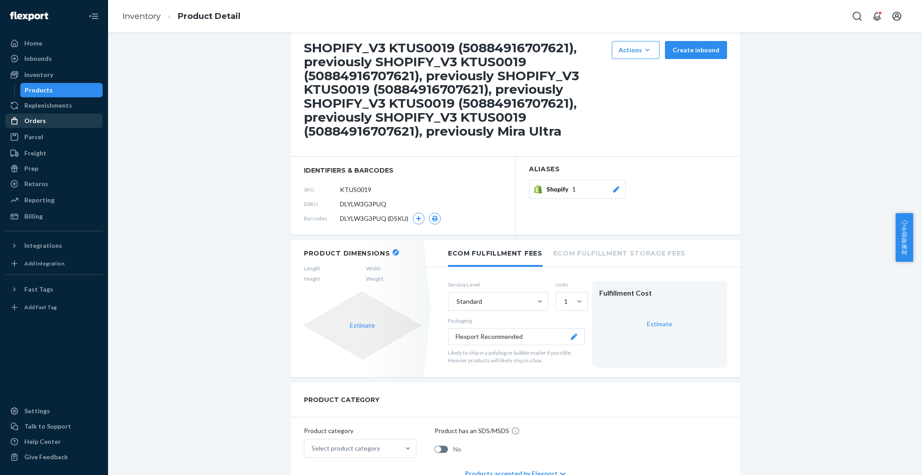
click at [55, 122] on div "Orders" at bounding box center [53, 120] width 95 height 13
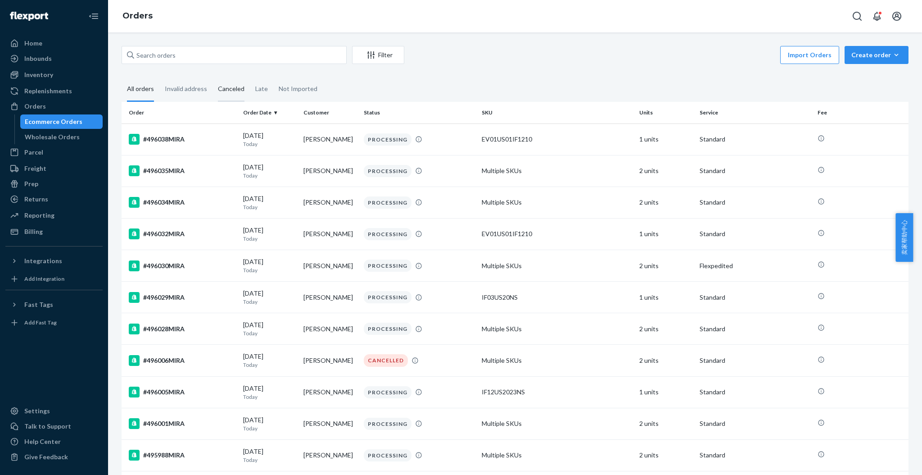
click at [222, 86] on div "Canceled" at bounding box center [231, 89] width 27 height 25
click at [213, 77] on input "Canceled" at bounding box center [213, 77] width 0 height 0
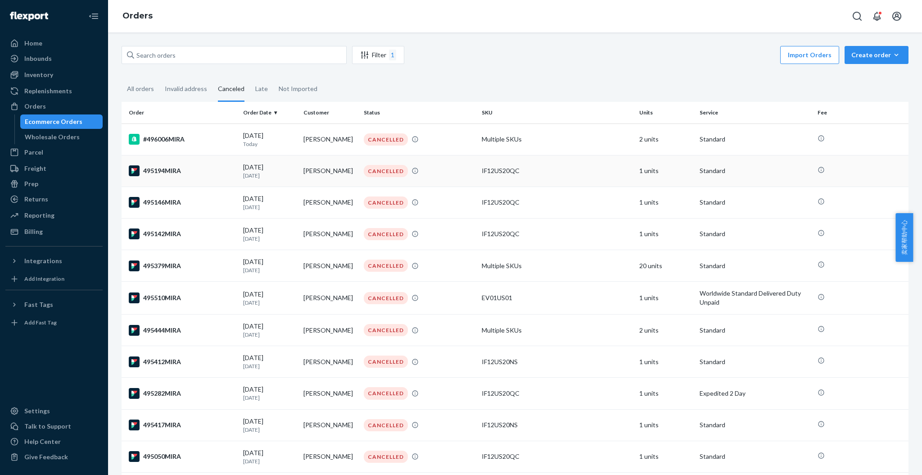
click at [168, 170] on div "495194MIRA" at bounding box center [182, 170] width 107 height 11
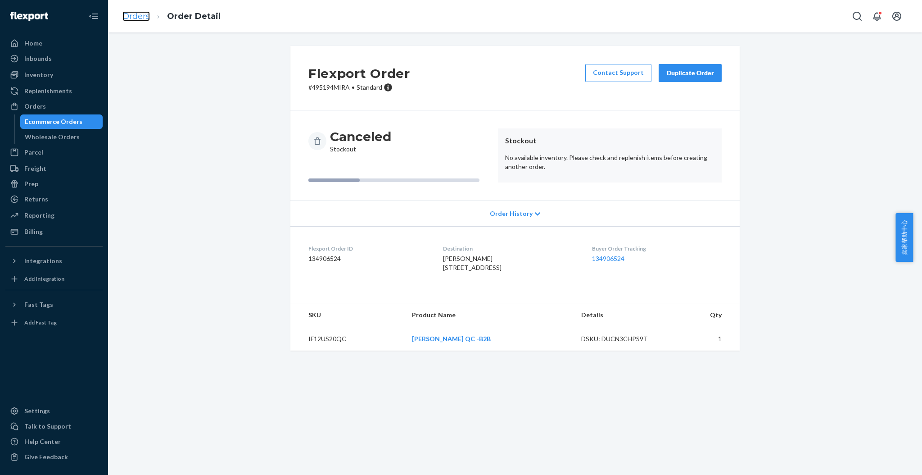
click at [134, 14] on link "Orders" at bounding box center [136, 16] width 27 height 10
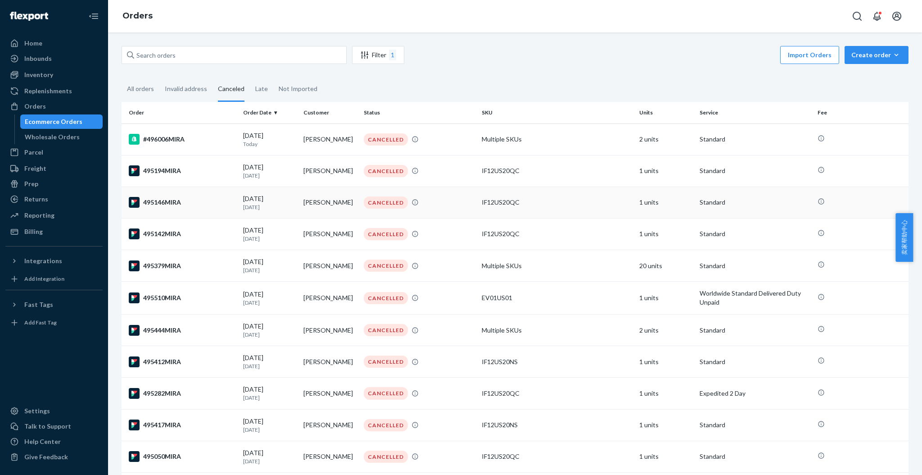
click at [172, 200] on div "495146MIRA" at bounding box center [182, 202] width 107 height 11
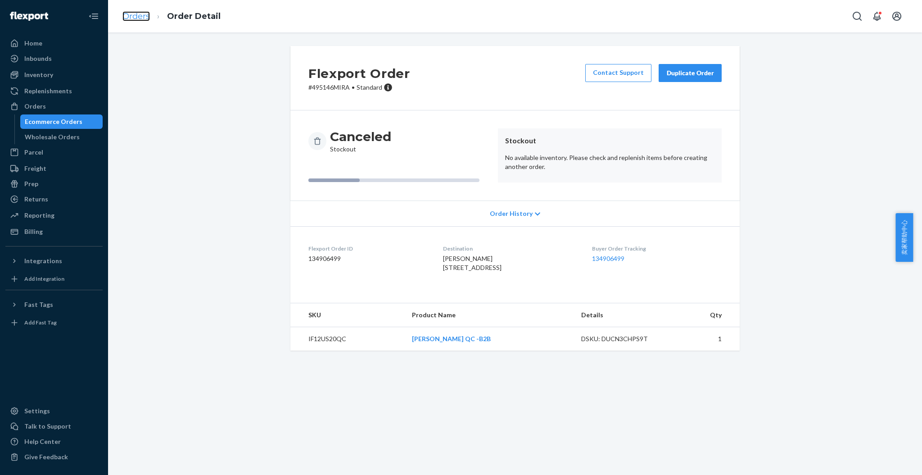
click at [143, 19] on link "Orders" at bounding box center [136, 16] width 27 height 10
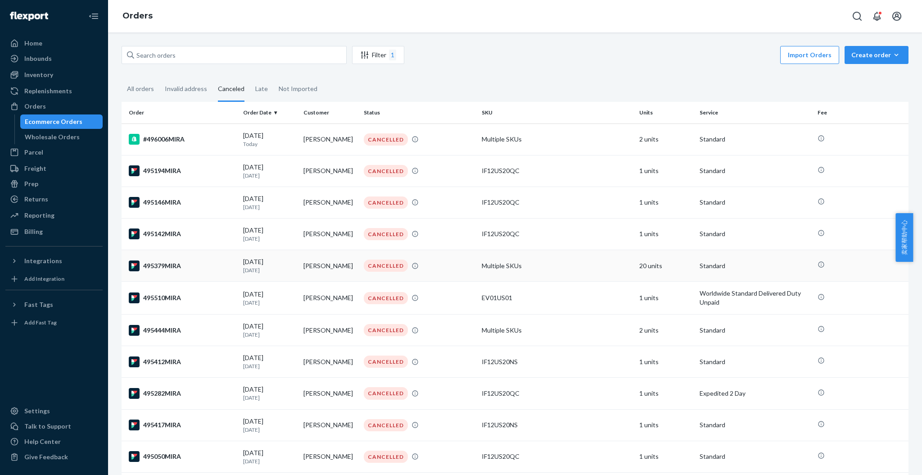
click at [174, 265] on div "495379MIRA" at bounding box center [182, 265] width 107 height 11
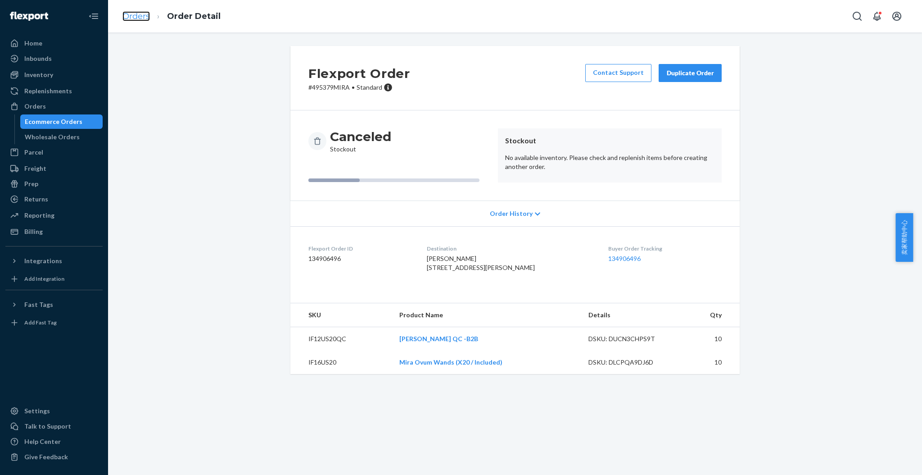
click at [137, 16] on link "Orders" at bounding box center [136, 16] width 27 height 10
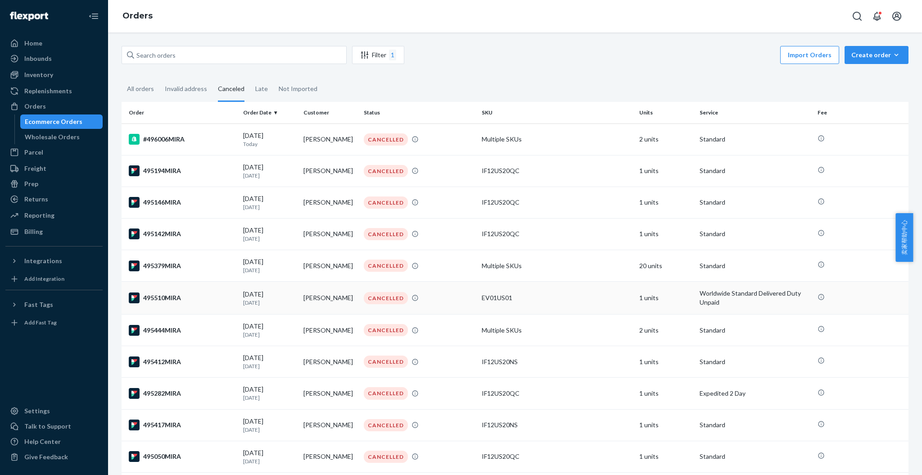
click at [173, 299] on div "495510MIRA" at bounding box center [182, 297] width 107 height 11
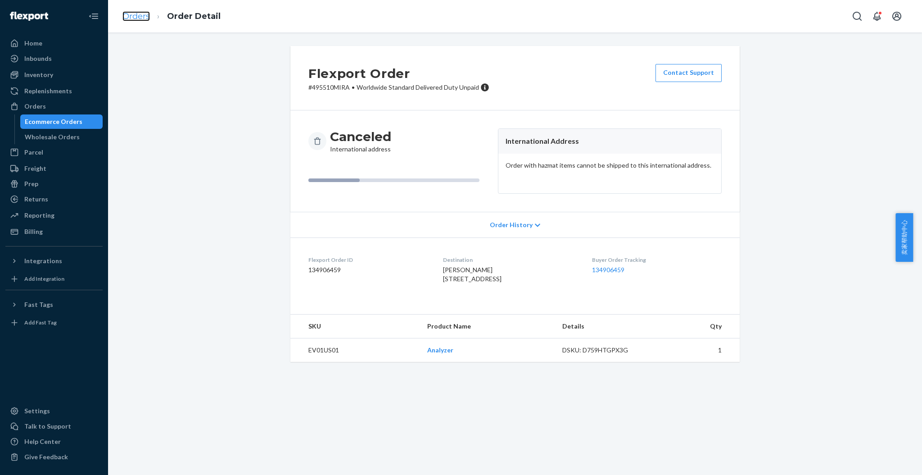
click at [135, 18] on link "Orders" at bounding box center [136, 16] width 27 height 10
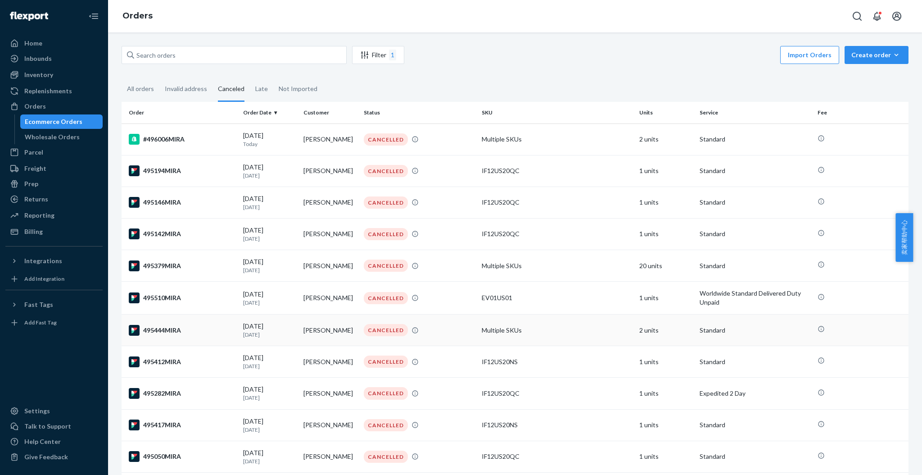
click at [156, 328] on div "495444MIRA" at bounding box center [182, 330] width 107 height 11
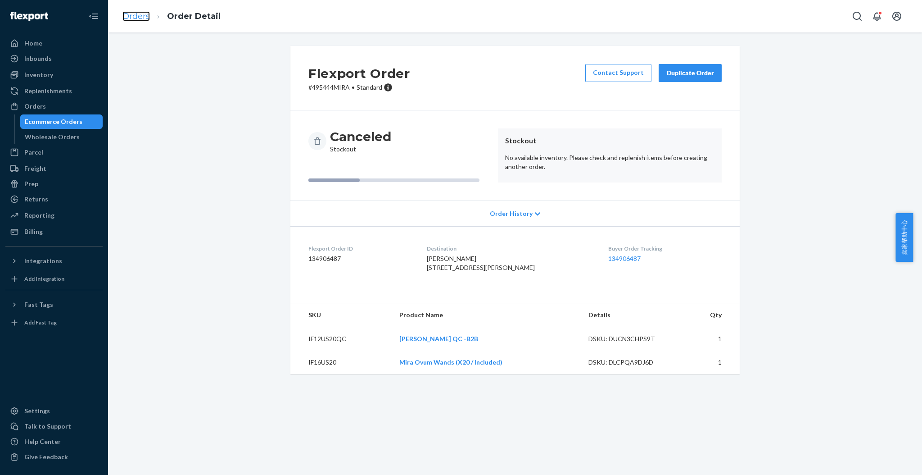
click at [141, 14] on link "Orders" at bounding box center [136, 16] width 27 height 10
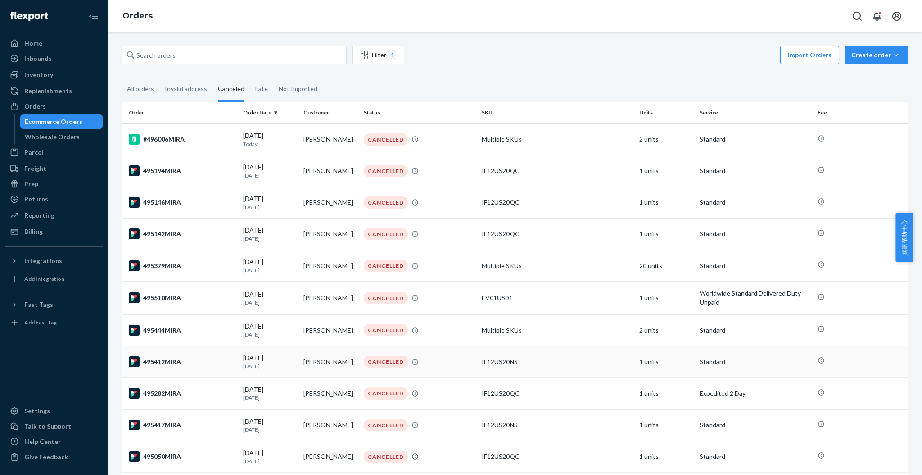
click at [173, 359] on div "495412MIRA" at bounding box center [182, 361] width 107 height 11
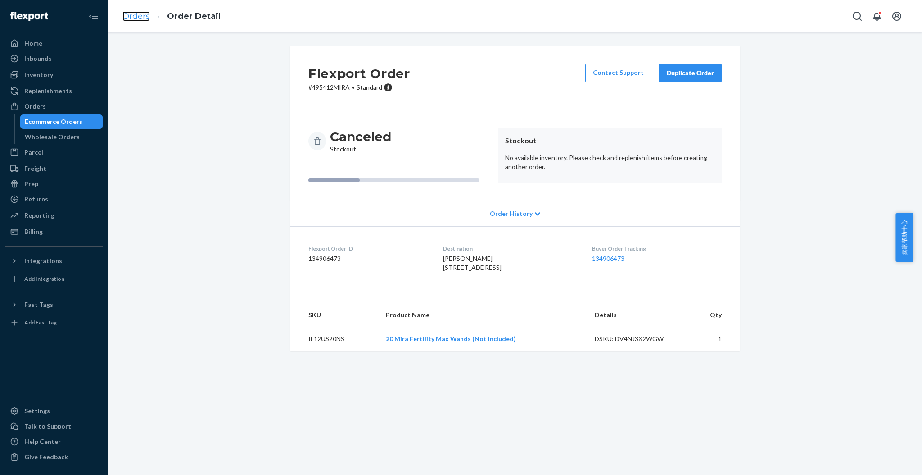
click at [143, 14] on link "Orders" at bounding box center [136, 16] width 27 height 10
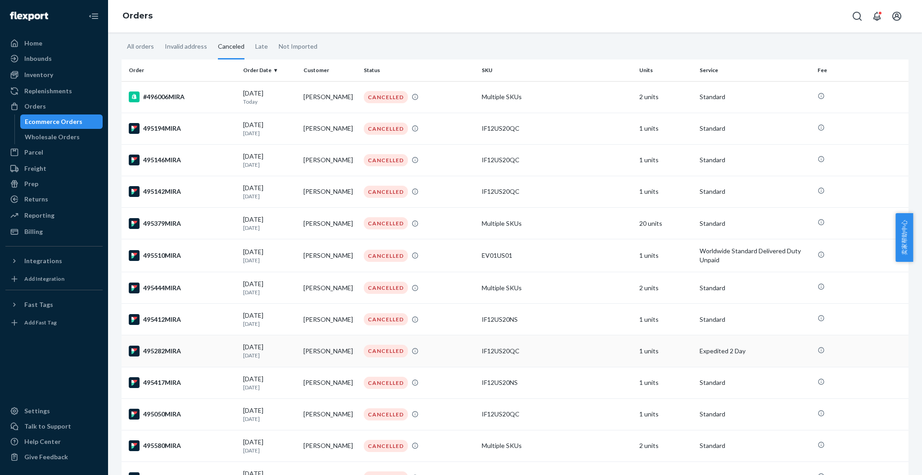
scroll to position [60, 0]
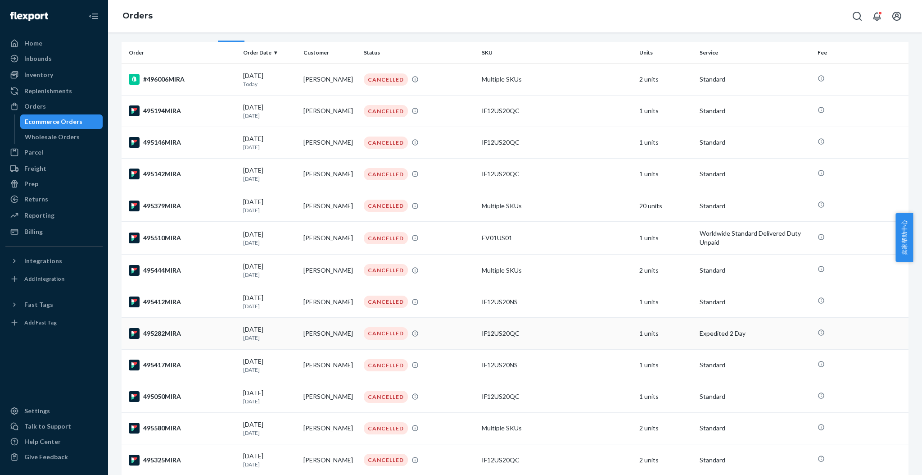
click at [168, 331] on div "495282MIRA" at bounding box center [182, 333] width 107 height 11
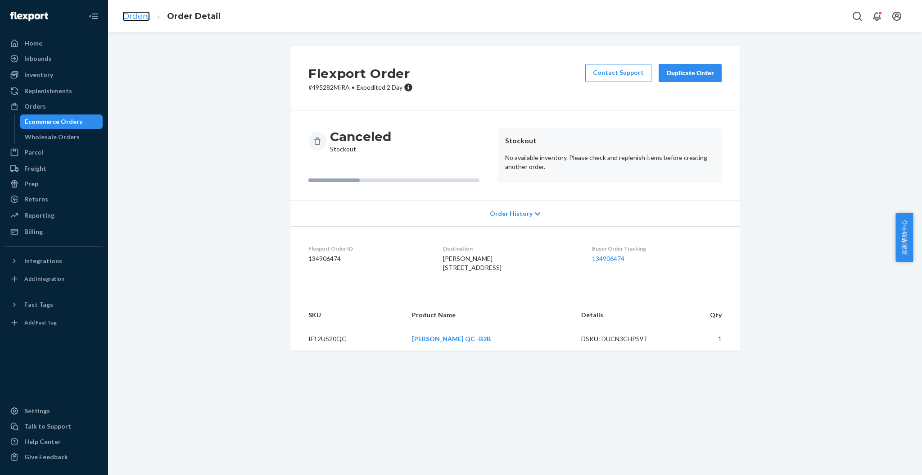
click at [141, 15] on link "Orders" at bounding box center [136, 16] width 27 height 10
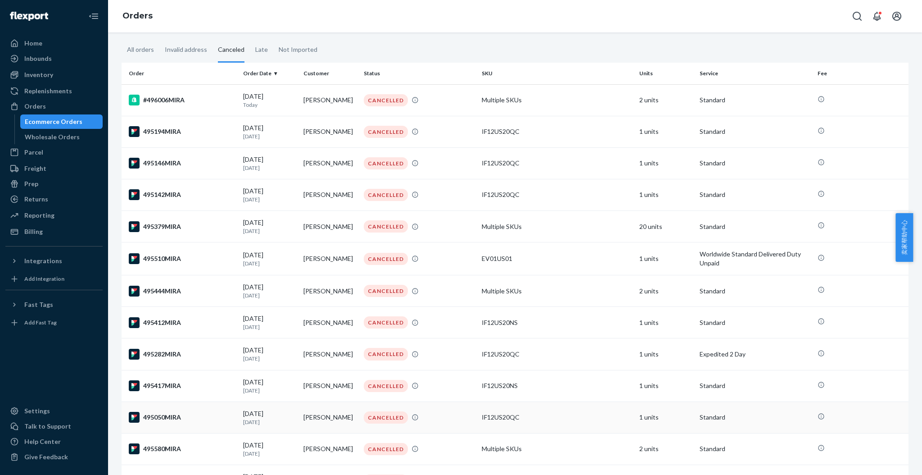
scroll to position [120, 0]
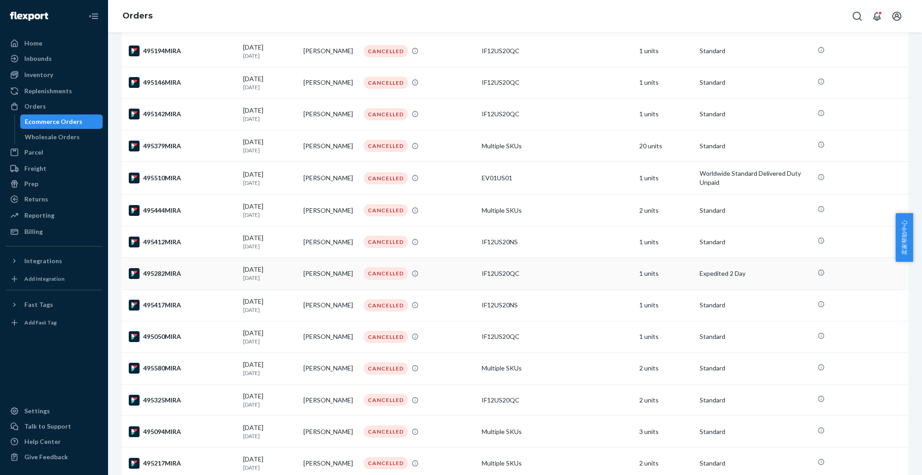
click at [158, 272] on div "495282MIRA" at bounding box center [182, 273] width 107 height 11
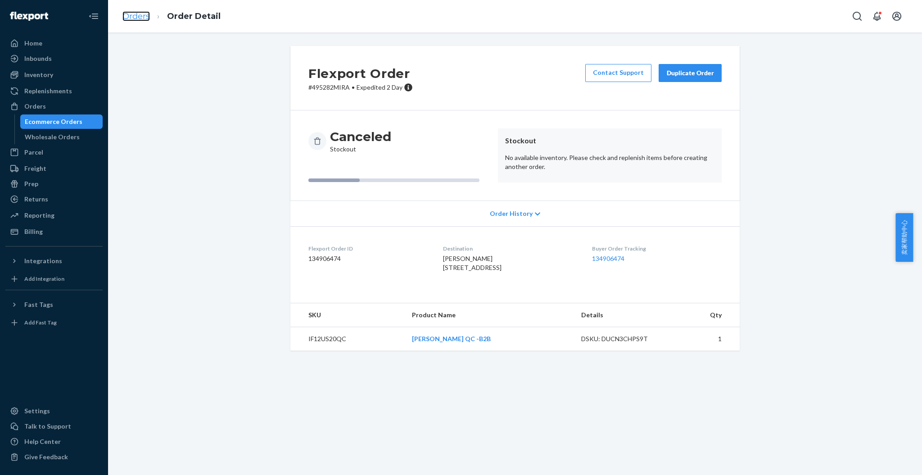
click at [140, 18] on link "Orders" at bounding box center [136, 16] width 27 height 10
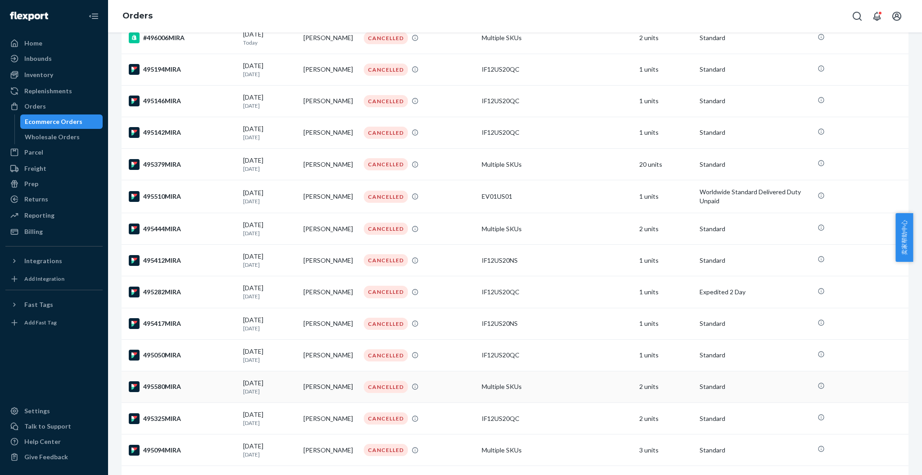
scroll to position [120, 0]
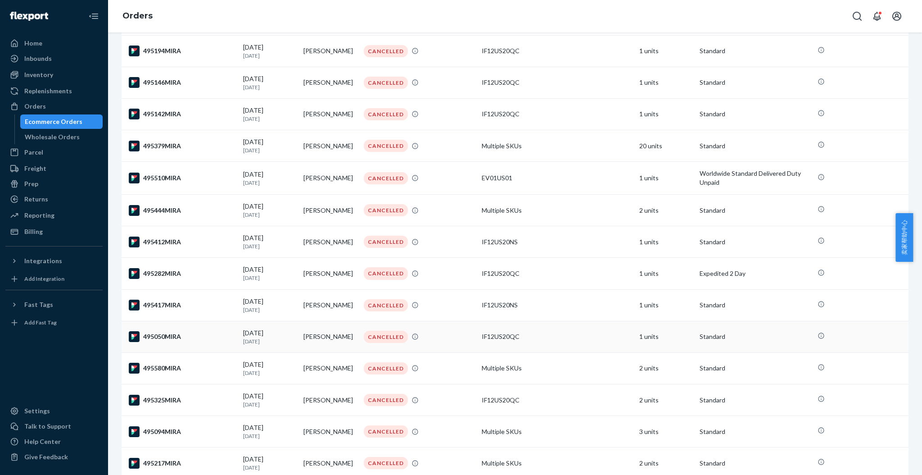
click at [173, 334] on div "495050MIRA" at bounding box center [182, 336] width 107 height 11
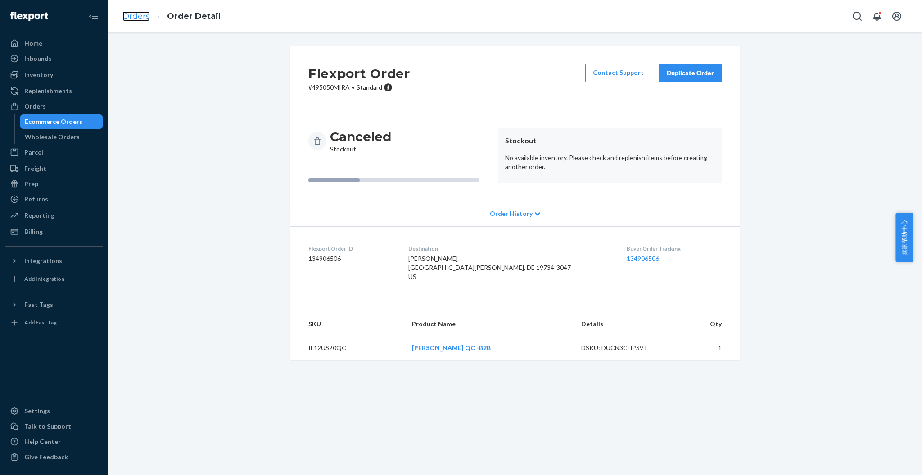
click at [143, 16] on link "Orders" at bounding box center [136, 16] width 27 height 10
